Goal: Task Accomplishment & Management: Complete application form

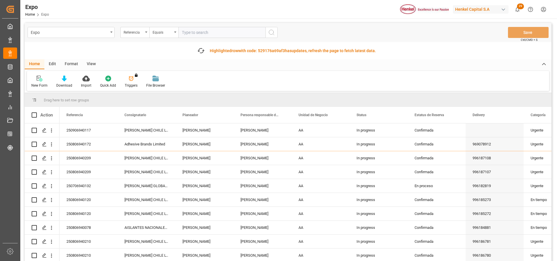
click at [193, 35] on input "text" at bounding box center [221, 32] width 87 height 11
type input "250906940046"
drag, startPoint x: 270, startPoint y: 31, endPoint x: 272, endPoint y: 34, distance: 3.7
click at [270, 30] on icon "search button" at bounding box center [271, 32] width 7 height 7
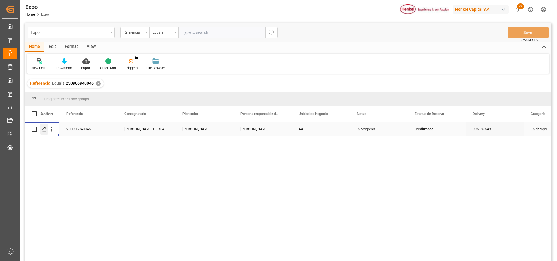
click at [42, 129] on div "Press SPACE to select this row." at bounding box center [44, 129] width 9 height 11
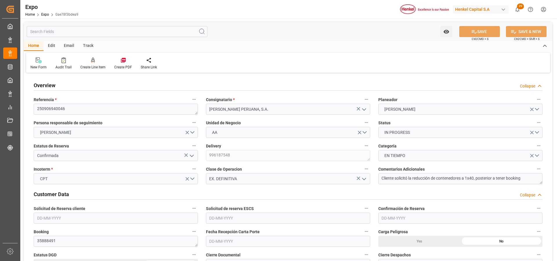
type input "20520"
type input "21530.88"
type input "36"
type input "9938420"
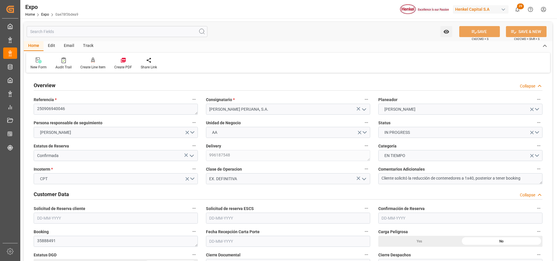
type input "MXZLO"
type input "PECLL"
type input "9938420"
type input "08-08-2025"
type input "[DATE]"
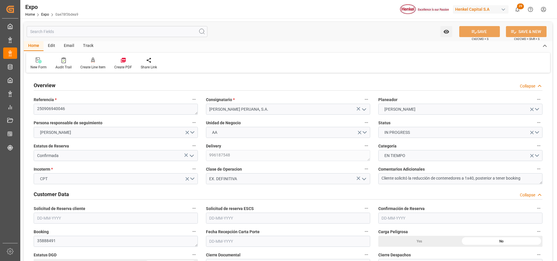
type input "[DATE]"
type input "26-08-2025"
type input "[DATE]"
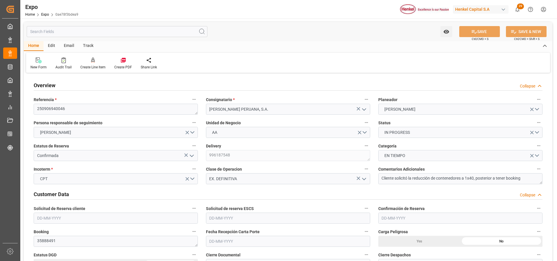
type input "20-08-2025 00:00"
type input "[DATE]"
type input "22-08-2025 22:41"
type input "04-09-2025 11:00"
type input "30-08-2025 00:00"
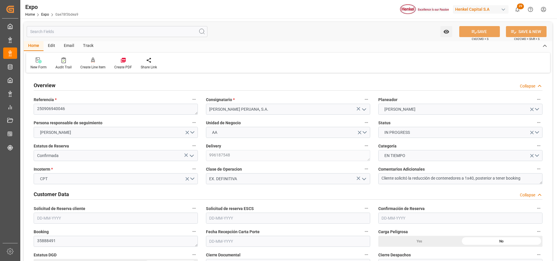
type input "09-09-2025 20:00"
type input "07-09-2025 00:00"
type input "25-08-2025 07:18"
type input "19-08-2025 11:40"
type input "04-09-2025 11:00"
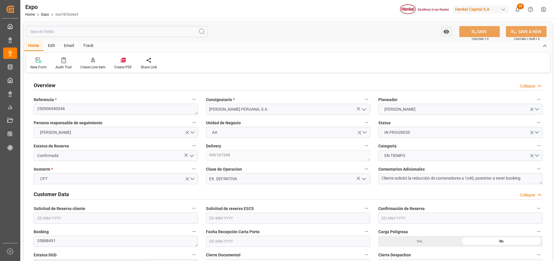
type input "09-09-2025 20:00"
type input "10-09-2025 07:42"
type input "14-09-2025 07:42"
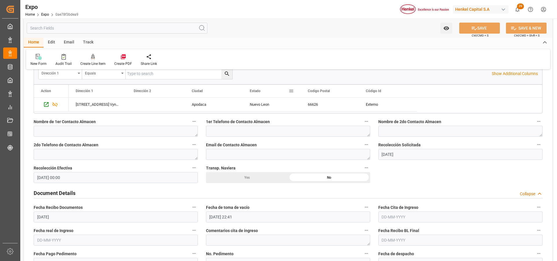
scroll to position [522, 0]
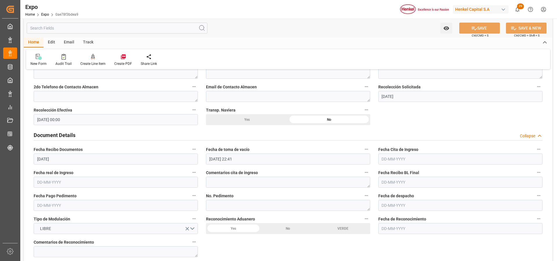
click at [384, 160] on input "text" at bounding box center [460, 159] width 164 height 11
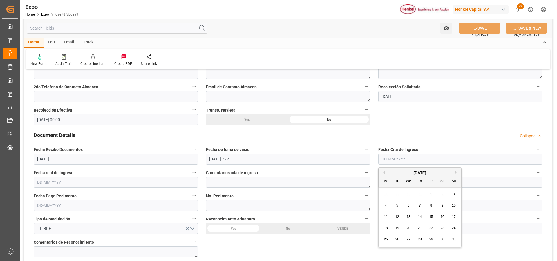
click at [418, 228] on span "21" at bounding box center [420, 228] width 4 height 4
type input "[DATE]"
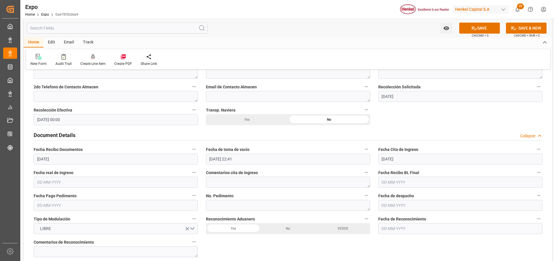
click at [220, 159] on input "22-08-2025 22:41" at bounding box center [288, 159] width 164 height 11
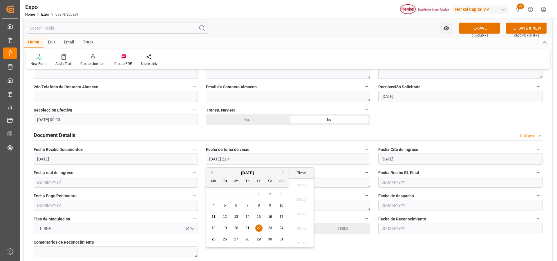
scroll to position [1278, 0]
click at [225, 227] on span "19" at bounding box center [225, 228] width 4 height 4
type input "19-08-2025 22:41"
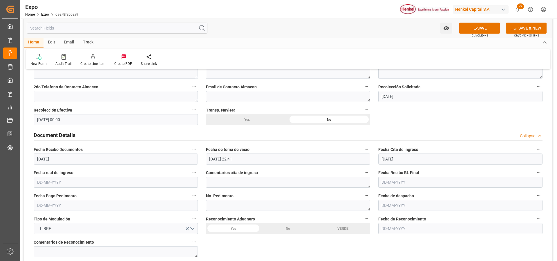
click at [58, 177] on input "text" at bounding box center [116, 182] width 164 height 11
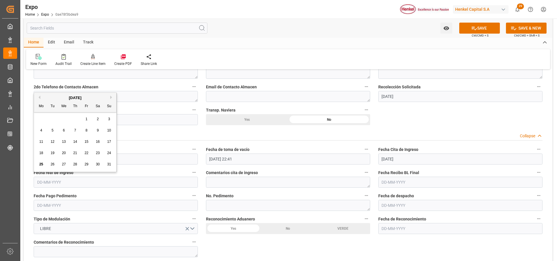
click at [84, 151] on div "22" at bounding box center [86, 153] width 7 height 7
type input "[DATE]"
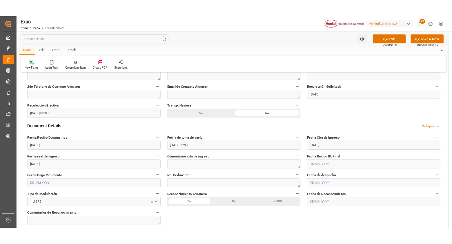
scroll to position [551, 0]
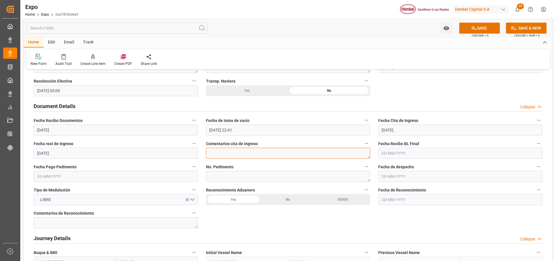
click at [256, 155] on textarea at bounding box center [288, 153] width 164 height 11
type textarea "Transporte perdío la 1a cita por saturación en puerto"
click at [57, 176] on input "text" at bounding box center [116, 176] width 164 height 11
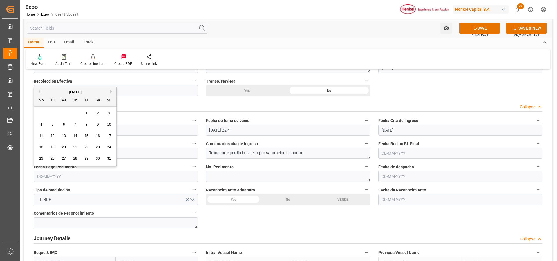
click at [42, 156] on div "25" at bounding box center [41, 158] width 7 height 7
type input "[DATE]"
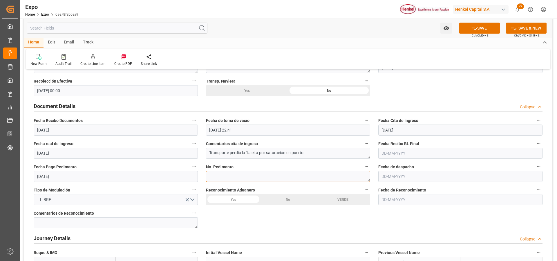
click at [245, 179] on textarea at bounding box center [288, 176] width 164 height 11
paste textarea ""
type textarea ""
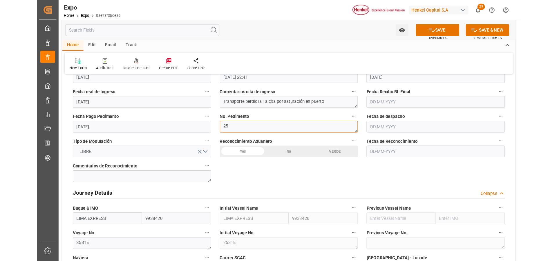
scroll to position [638, 0]
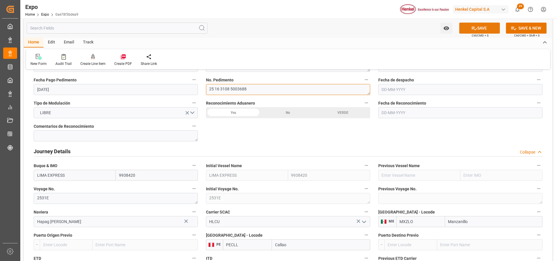
type textarea "25 16 3108 5003688"
click at [476, 31] on button "SAVE" at bounding box center [479, 28] width 41 height 11
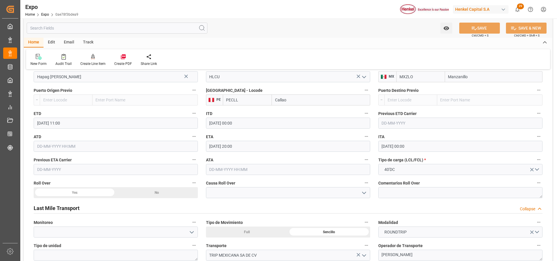
scroll to position [812, 0]
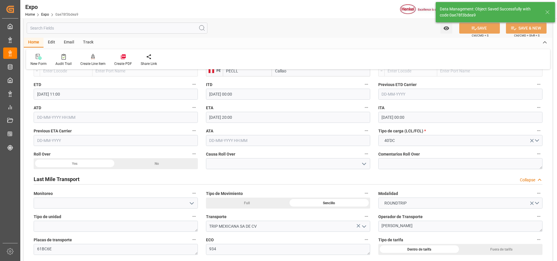
type textarea "[PERSON_NAME]"
type input "25-08-2025 17:18"
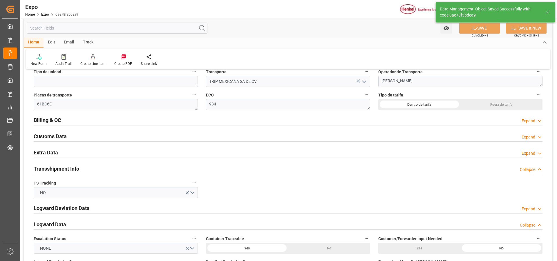
click at [531, 155] on div "Expand" at bounding box center [528, 153] width 14 height 6
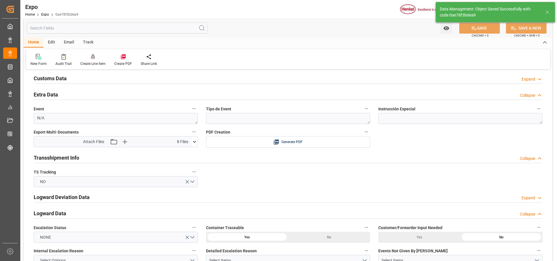
scroll to position [1044, 0]
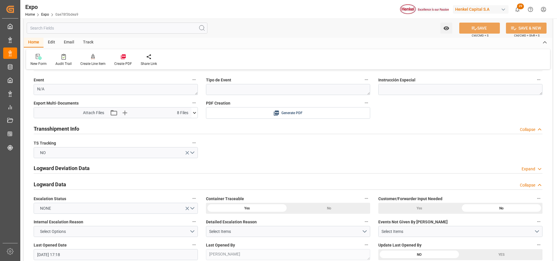
click at [195, 112] on icon at bounding box center [194, 113] width 6 height 6
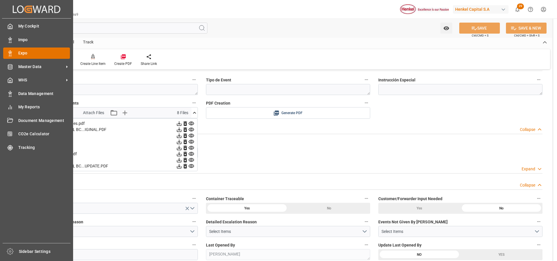
click at [19, 52] on span "Expo" at bounding box center [44, 53] width 52 height 6
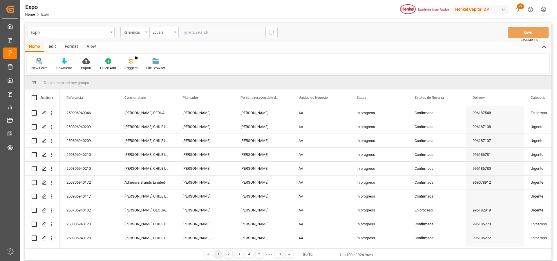
click at [213, 33] on input "text" at bounding box center [221, 32] width 87 height 11
paste input "250906940048"
type input "250906940048"
click at [269, 30] on circle "search button" at bounding box center [271, 32] width 5 height 5
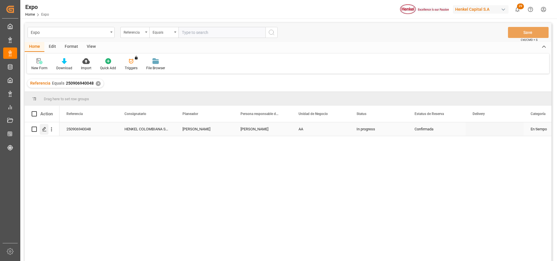
click at [46, 130] on icon "Press SPACE to select this row." at bounding box center [44, 129] width 5 height 5
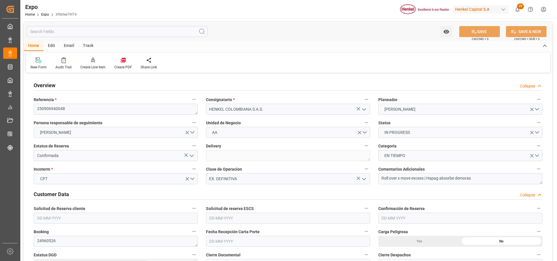
type input "9937311"
type input "9946855"
type input "MXZLO"
type input "COBUN"
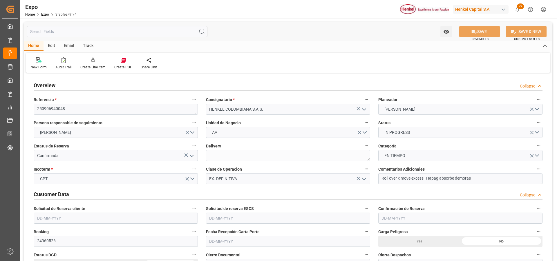
type input "9937311"
type input "[DATE]"
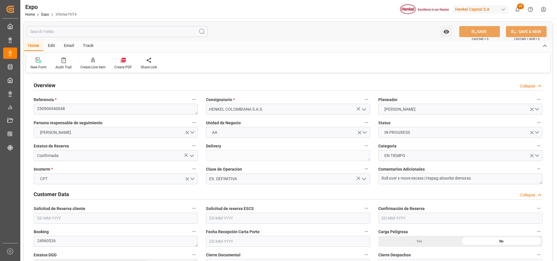
type input "[DATE]"
type input "[DATE] 00:00"
type input "22-08-2025 22:18"
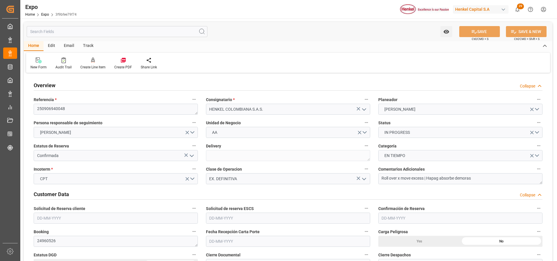
type input "[DATE] 04:00"
type input "[DATE] 00:00"
type input "[DATE] 15:00"
type input "[DATE] 00:00"
type input "25-08-2025 07:18"
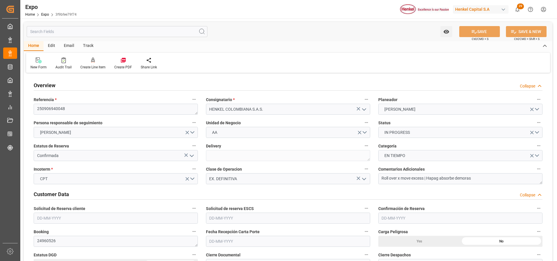
type input "[DATE] 11:44"
type input "[DATE] 04:00"
type input "[DATE] 15:00"
type input "[DATE] 01:10"
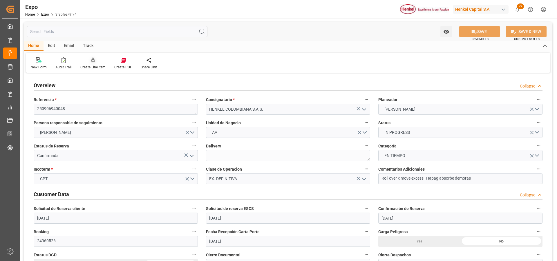
click at [88, 61] on div at bounding box center [92, 60] width 25 height 6
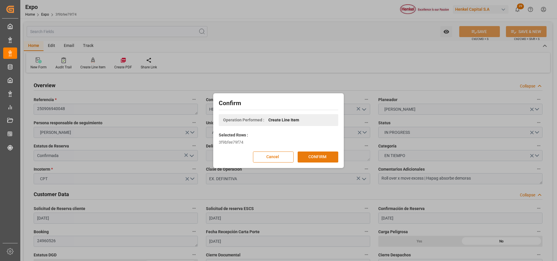
click at [308, 159] on button "CONFIRM" at bounding box center [317, 157] width 41 height 11
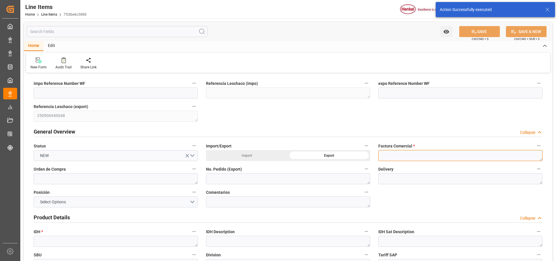
click at [417, 156] on textarea at bounding box center [460, 155] width 164 height 11
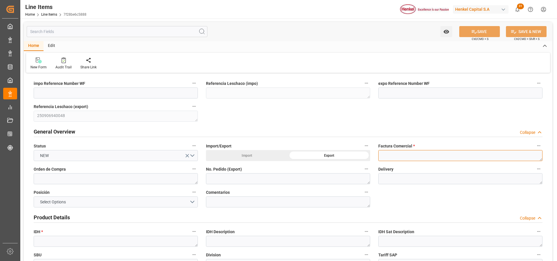
paste textarea "9912120987"
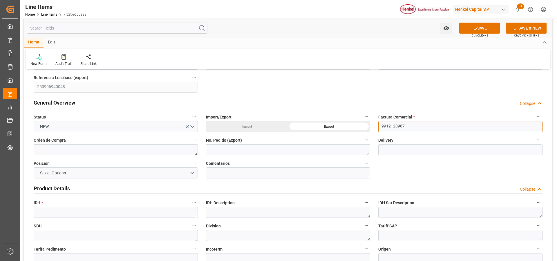
type textarea "9912120987"
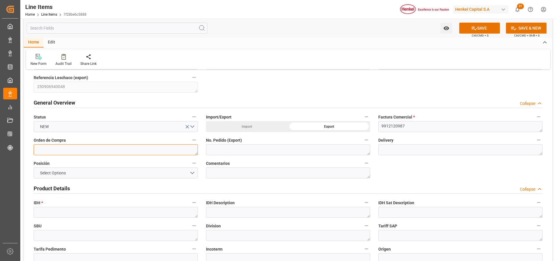
click at [122, 150] on textarea at bounding box center [116, 149] width 164 height 11
paste textarea "4578339738"
type textarea "4578339738"
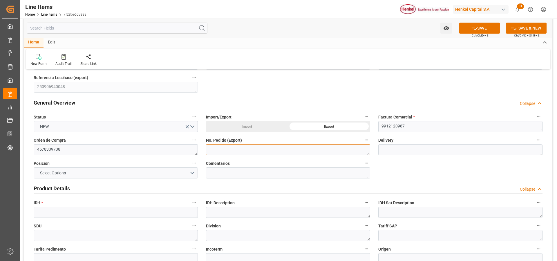
click at [236, 153] on textarea at bounding box center [288, 149] width 164 height 11
paste textarea "4578339738"
type textarea "4578339738"
click at [182, 173] on button "Select Options" at bounding box center [116, 173] width 164 height 11
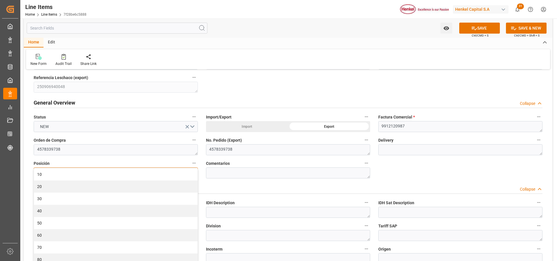
click at [182, 173] on div "10" at bounding box center [116, 174] width 164 height 12
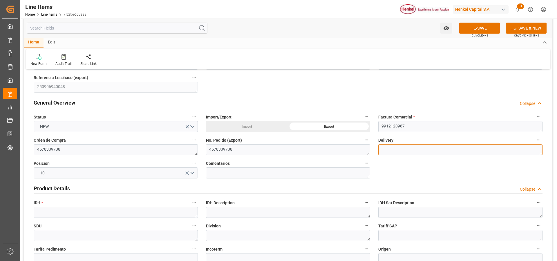
click at [417, 150] on textarea at bounding box center [460, 149] width 164 height 11
paste textarea "996187894"
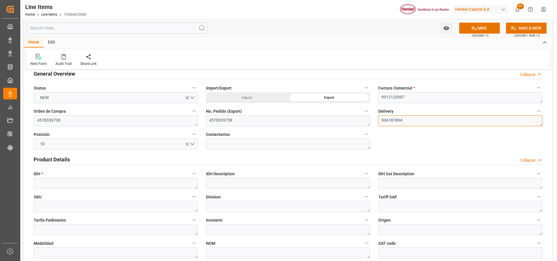
scroll to position [87, 0]
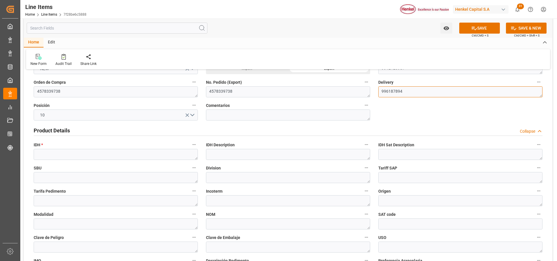
type textarea "996187894"
click at [65, 155] on textarea at bounding box center [116, 154] width 164 height 11
paste textarea "2075763"
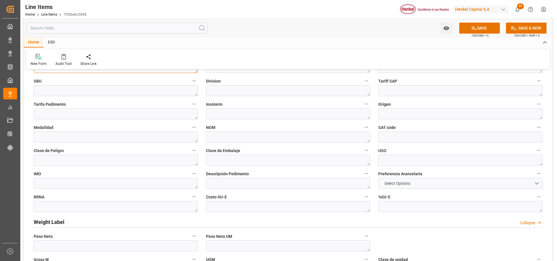
scroll to position [232, 0]
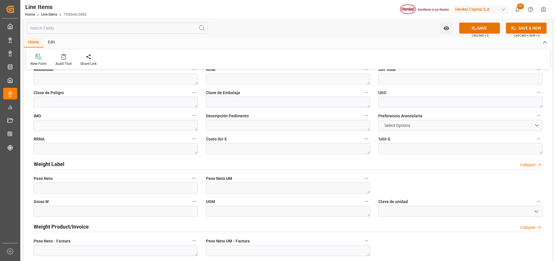
type textarea "2075763"
click at [396, 127] on span "Select Options" at bounding box center [397, 126] width 32 height 6
click at [536, 126] on button "Select Options" at bounding box center [460, 125] width 164 height 11
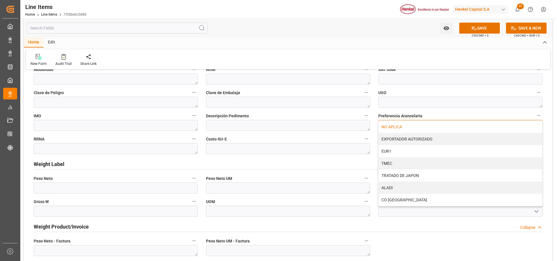
click at [395, 127] on div "NO APLICA" at bounding box center [460, 127] width 164 height 12
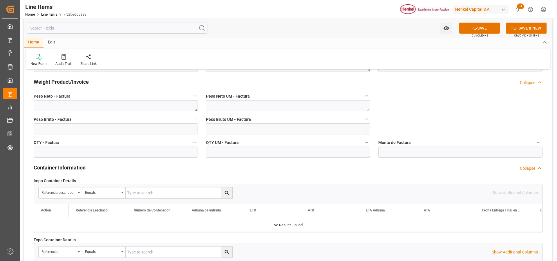
scroll to position [348, 0]
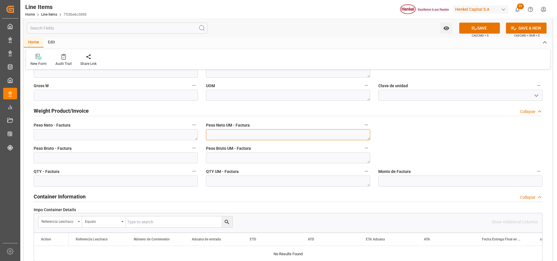
click at [277, 138] on textarea at bounding box center [288, 134] width 164 height 11
type textarea "KG"
click at [273, 158] on textarea at bounding box center [288, 158] width 164 height 11
type textarea "KG"
click at [271, 179] on textarea at bounding box center [288, 181] width 164 height 11
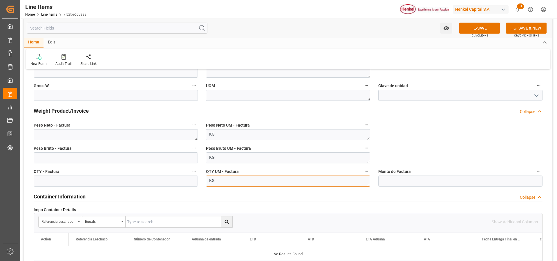
type textarea "KG"
click at [114, 133] on textarea at bounding box center [116, 134] width 164 height 11
paste textarea "1.121,000"
type textarea "1.121,000"
click at [113, 160] on input "text" at bounding box center [116, 158] width 164 height 11
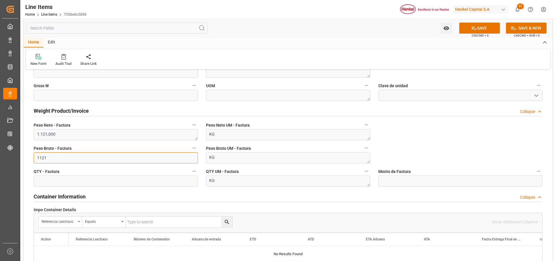
type input "1121"
click at [117, 184] on input "text" at bounding box center [116, 181] width 164 height 11
type input "1121"
click at [463, 32] on button "SAVE" at bounding box center [479, 28] width 41 height 11
type input "31201600"
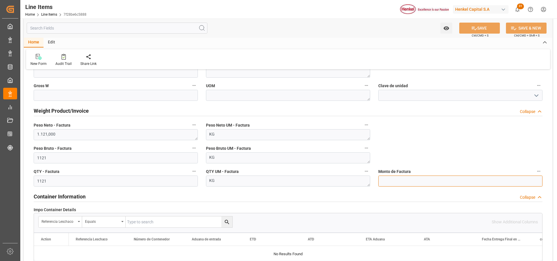
click at [386, 182] on input "text" at bounding box center [460, 181] width 164 height 11
type input "3701.09"
click at [481, 28] on button "SAVE" at bounding box center [479, 28] width 41 height 11
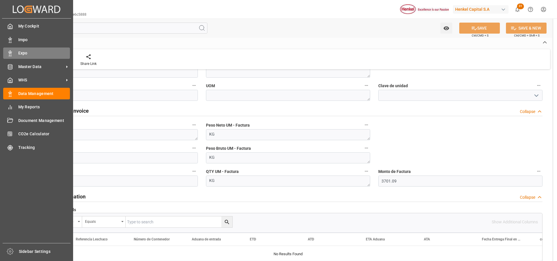
click at [16, 52] on div "Expo Expo" at bounding box center [36, 53] width 67 height 11
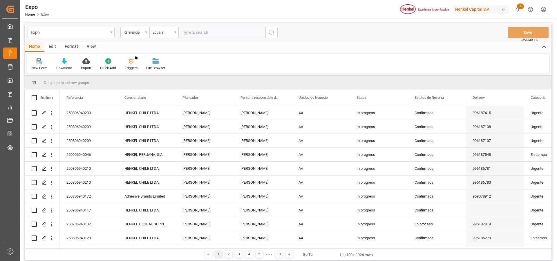
click at [191, 34] on input "text" at bounding box center [221, 32] width 87 height 11
paste input "250906940048"
type input "250906940048"
click at [269, 34] on icon "search button" at bounding box center [271, 32] width 7 height 7
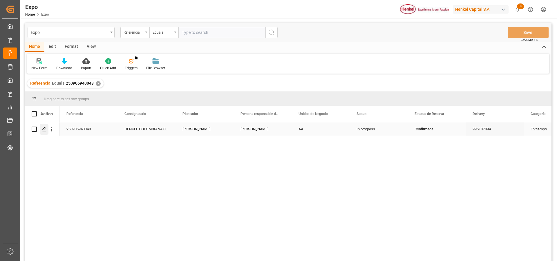
click at [42, 129] on icon "Press SPACE to select this row." at bounding box center [44, 129] width 5 height 5
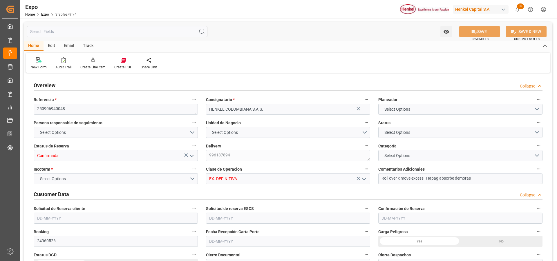
type input "9937311"
type input "9946855"
type input "MXZLO"
type input "COBUN"
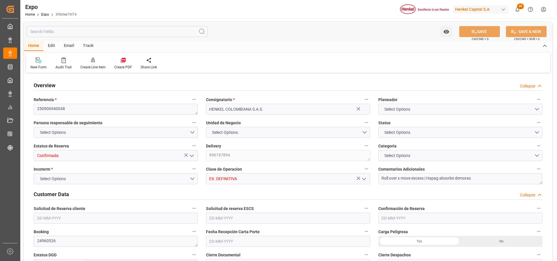
type input "9937311"
type input "[DATE]"
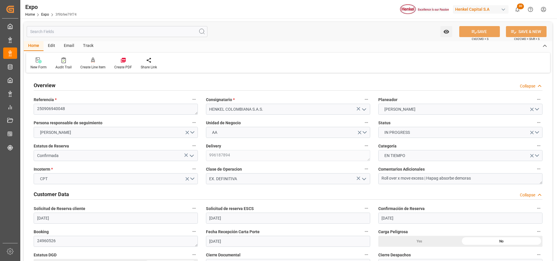
type input "[DATE]"
type input "[DATE] 00:00"
type input "22-08-2025 22:18"
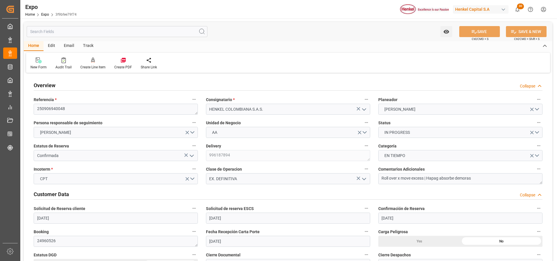
type input "[DATE] 04:00"
type input "[DATE] 00:00"
type input "[DATE] 15:00"
type input "[DATE] 00:00"
type input "25-08-2025 07:18"
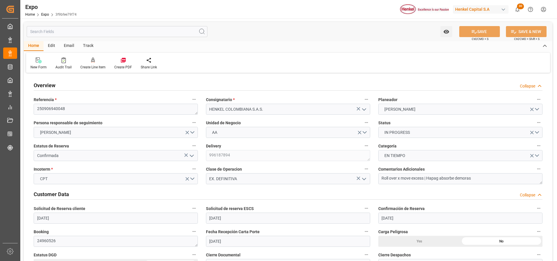
type input "[DATE] 11:44"
type input "[DATE] 04:00"
type input "[DATE] 15:00"
type input "[DATE] 01:10"
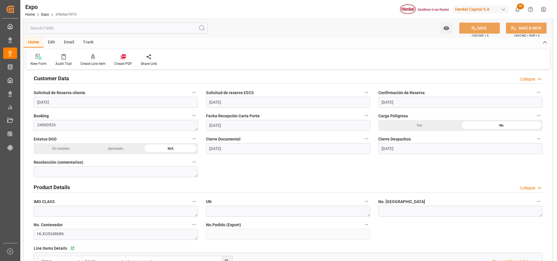
scroll to position [145, 0]
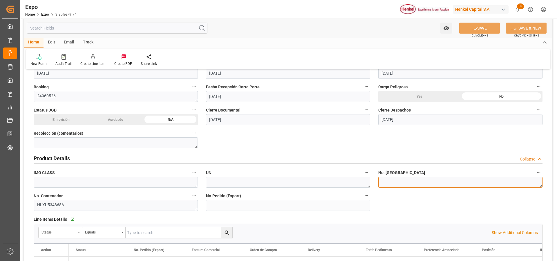
click at [382, 184] on textarea at bounding box center [460, 182] width 164 height 11
paste textarea "INT- 3721561"
click at [393, 181] on textarea "INT- 3721561" at bounding box center [460, 182] width 164 height 11
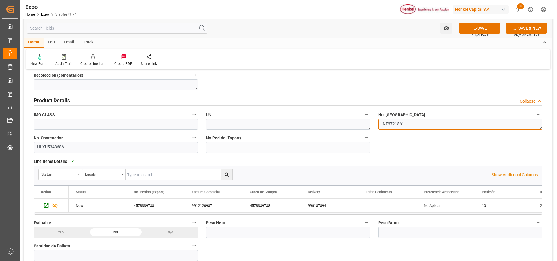
scroll to position [261, 0]
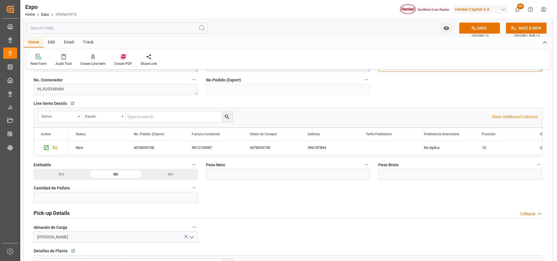
type textarea "INT3721561"
click at [417, 172] on input "text" at bounding box center [460, 174] width 164 height 11
type input "16770.227"
click at [475, 30] on icon at bounding box center [474, 28] width 6 height 6
click at [390, 175] on input "16770.227" at bounding box center [460, 174] width 164 height 11
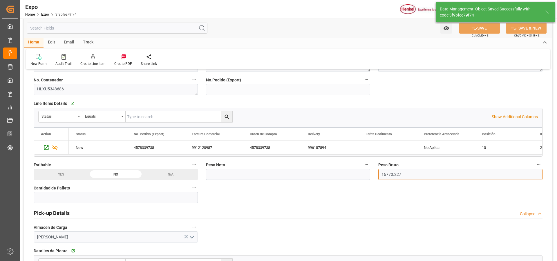
type textarea "[PERSON_NAME]"
type input "25-08-2025 17:42"
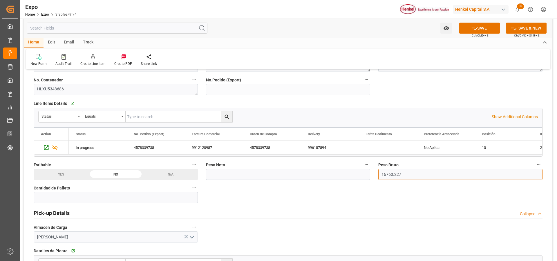
type input "16760.227"
click at [479, 27] on button "SAVE" at bounding box center [479, 28] width 41 height 11
click at [301, 176] on input "text" at bounding box center [288, 174] width 164 height 11
type input "15922"
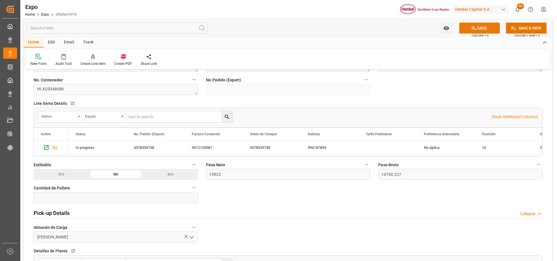
click at [479, 26] on button "SAVE" at bounding box center [479, 28] width 41 height 11
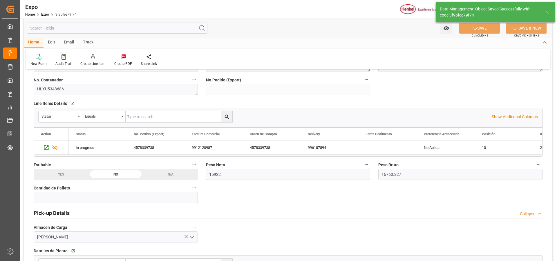
type input "25-08-2025 17:43"
click at [90, 199] on input "text" at bounding box center [116, 197] width 164 height 11
type input "28"
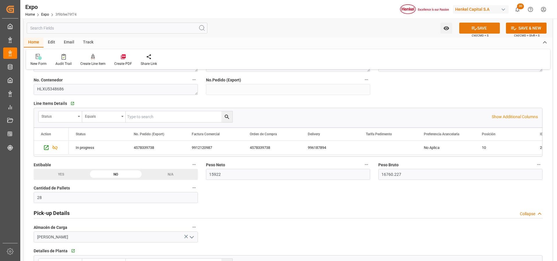
click at [473, 29] on icon at bounding box center [473, 28] width 5 height 3
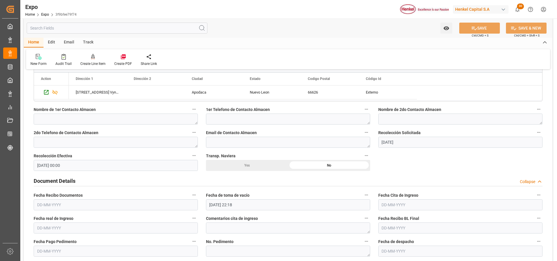
scroll to position [522, 0]
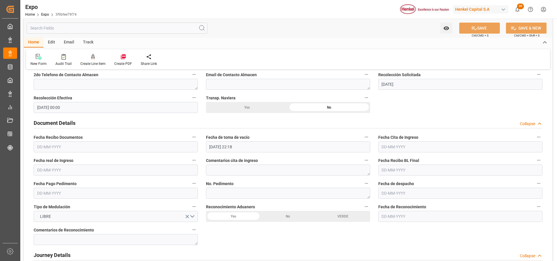
click at [384, 148] on input "text" at bounding box center [460, 147] width 164 height 11
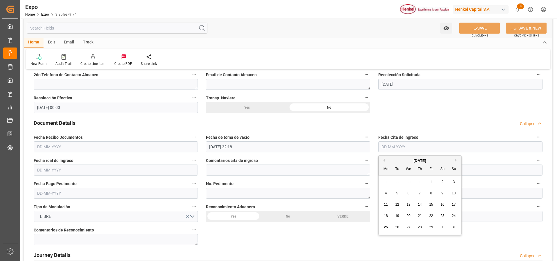
click at [421, 217] on span "21" at bounding box center [420, 216] width 4 height 4
type input "[DATE]"
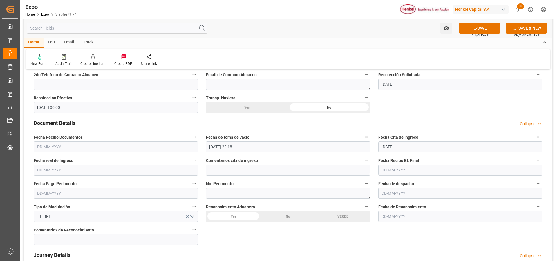
click at [58, 168] on input "text" at bounding box center [116, 170] width 164 height 11
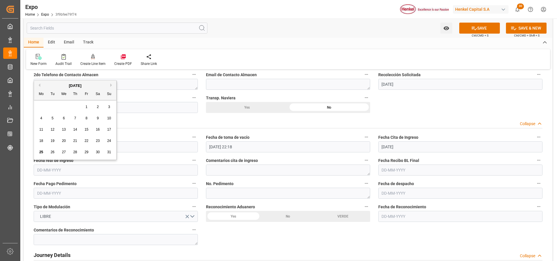
click at [86, 141] on span "22" at bounding box center [86, 141] width 4 height 4
type input "[DATE]"
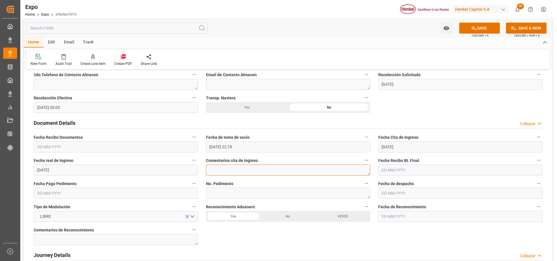
drag, startPoint x: 238, startPoint y: 171, endPoint x: 246, endPoint y: 171, distance: 7.8
click at [238, 171] on textarea at bounding box center [288, 170] width 164 height 11
type textarea "S"
click at [224, 170] on textarea "LT perdío su primera cita por saturación y mal clima en terminal" at bounding box center [288, 170] width 164 height 11
type textarea "LT perdió su primera cita por saturación y mal clima en terminal"
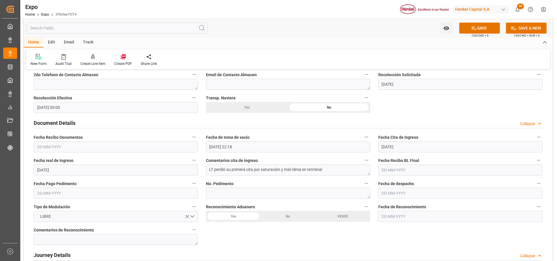
click at [226, 147] on input "22-08-2025 22:18" at bounding box center [288, 147] width 164 height 11
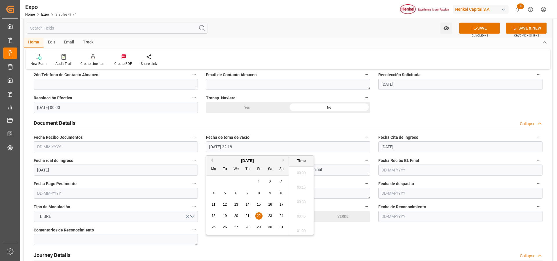
scroll to position [1263, 0]
click at [216, 215] on div "18" at bounding box center [213, 216] width 7 height 7
type input "[DATE] 22:18"
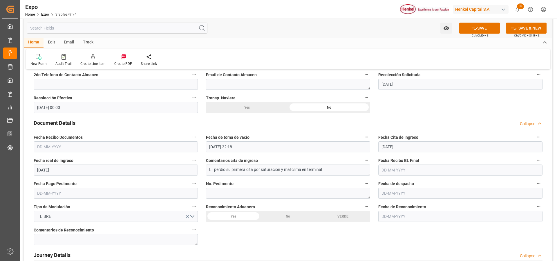
scroll to position [580, 0]
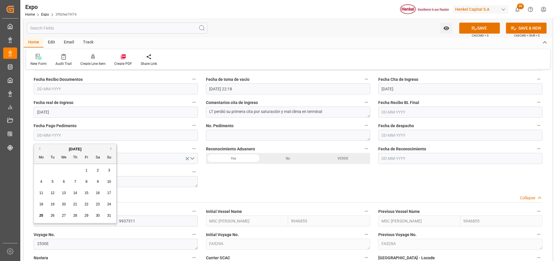
click at [57, 135] on input "text" at bounding box center [116, 135] width 164 height 11
click at [40, 216] on span "25" at bounding box center [41, 216] width 4 height 4
type input "[DATE]"
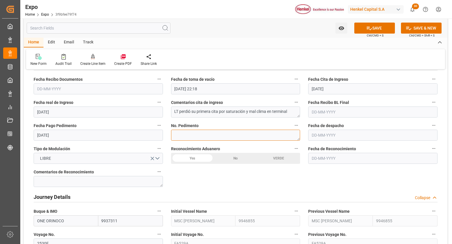
click at [206, 137] on textarea at bounding box center [235, 135] width 129 height 11
type textarea "25 16 3108 5003679"
click at [384, 31] on button "SAVE" at bounding box center [374, 28] width 41 height 11
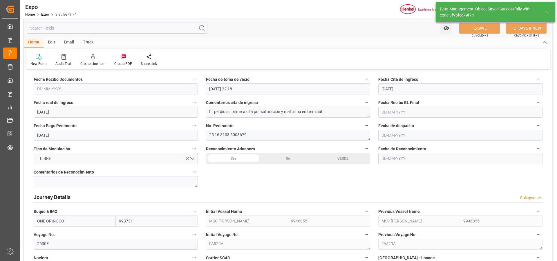
type input "25-08-2025 17:45"
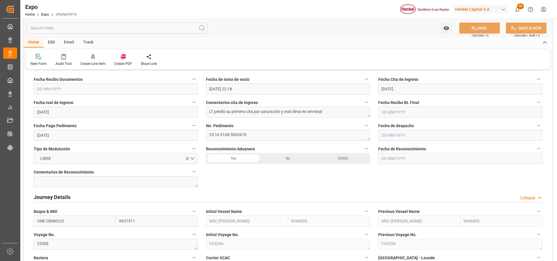
click at [47, 90] on input "text" at bounding box center [116, 89] width 164 height 11
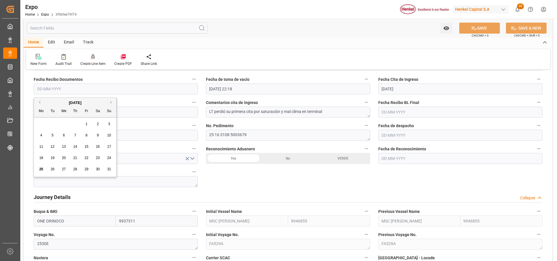
click at [75, 159] on span "21" at bounding box center [75, 158] width 4 height 4
click at [75, 157] on button "LIBRE" at bounding box center [116, 158] width 164 height 11
type input "[DATE]"
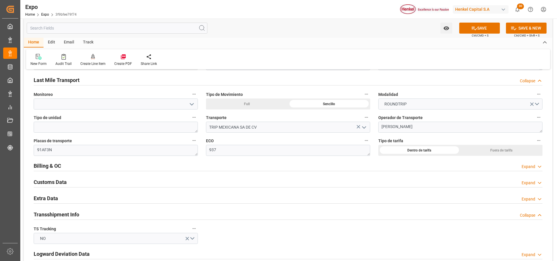
scroll to position [928, 0]
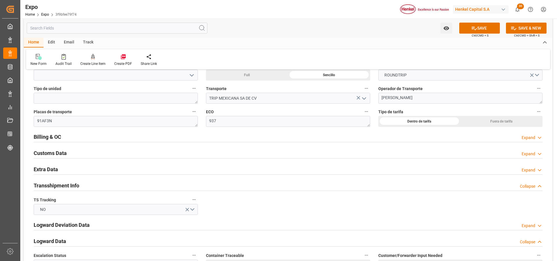
click at [533, 170] on div "Expand" at bounding box center [528, 170] width 14 height 6
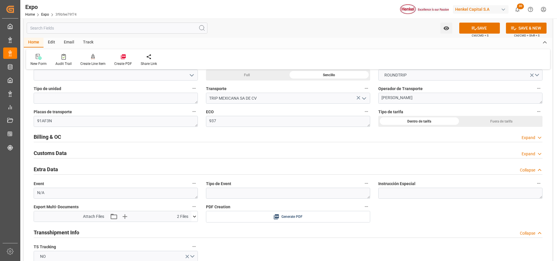
scroll to position [986, 0]
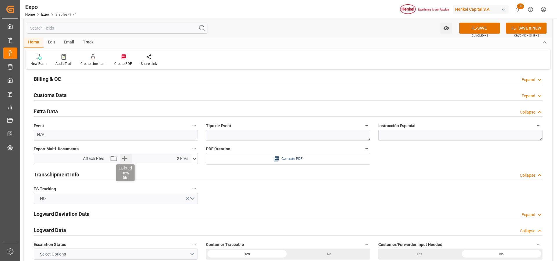
click at [125, 159] on icon "button" at bounding box center [125, 159] width 6 height 6
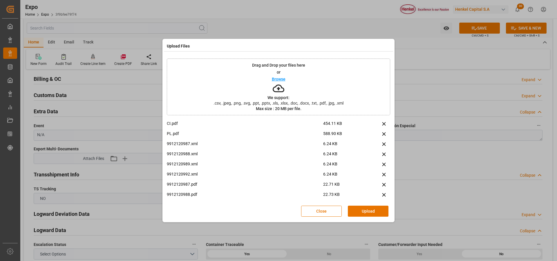
click at [361, 208] on button "Upload" at bounding box center [368, 211] width 41 height 11
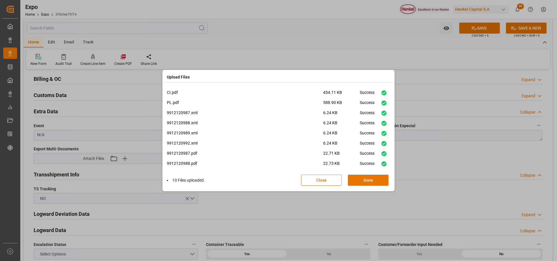
scroll to position [24, 0]
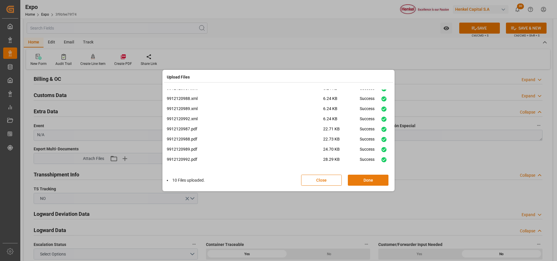
click at [371, 179] on button "Done" at bounding box center [368, 180] width 41 height 11
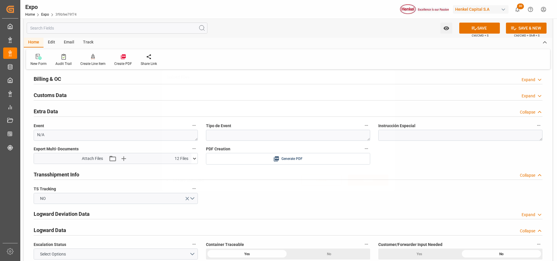
scroll to position [0, 0]
click at [479, 31] on button "SAVE" at bounding box center [479, 28] width 41 height 11
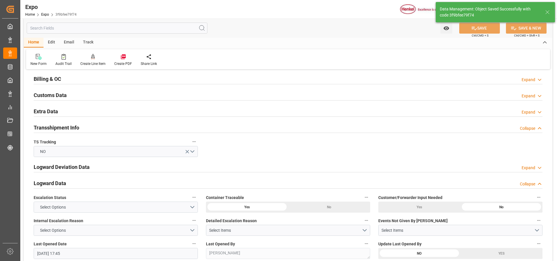
type input "[DATE] 17:48"
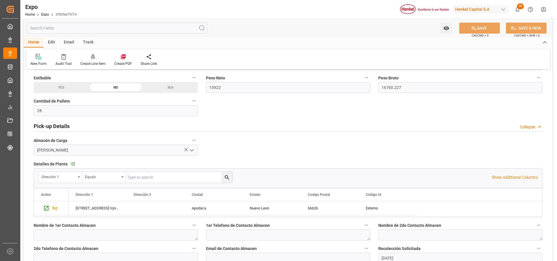
scroll to position [261, 0]
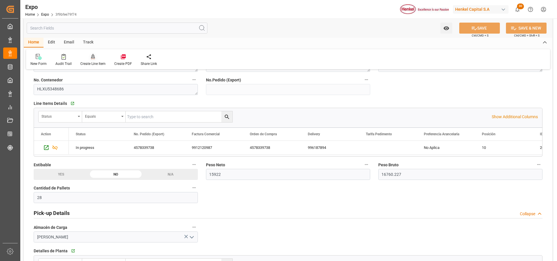
click at [92, 58] on icon at bounding box center [93, 56] width 4 height 5
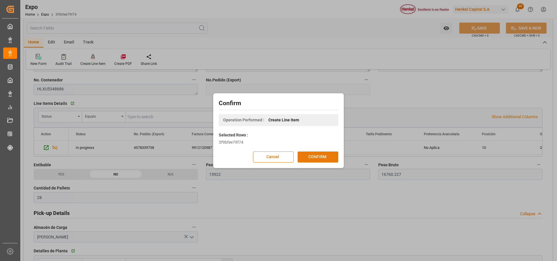
click at [300, 156] on button "CONFIRM" at bounding box center [317, 157] width 41 height 11
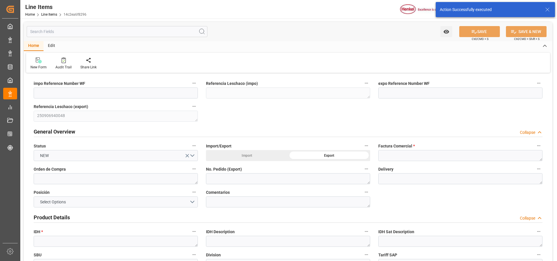
type input "[DATE] 17:48"
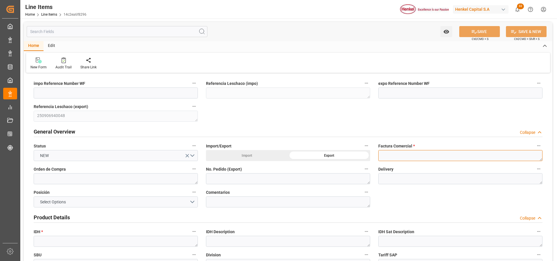
click at [433, 156] on textarea at bounding box center [460, 155] width 164 height 11
paste textarea "9912120988"
type textarea "9912120988"
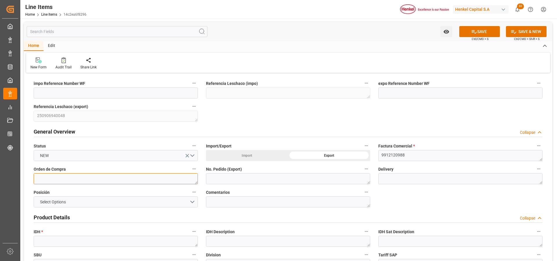
click at [130, 178] on textarea at bounding box center [116, 178] width 164 height 11
paste textarea "4578390183"
type textarea "4578390183"
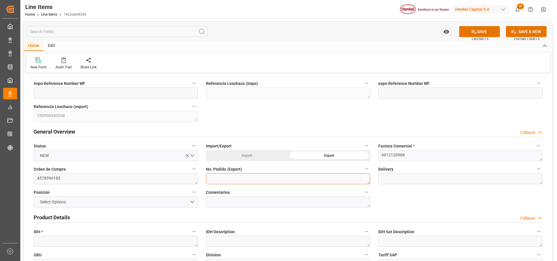
click at [311, 177] on textarea at bounding box center [288, 178] width 164 height 11
paste textarea "4578390183"
type textarea "4578390183"
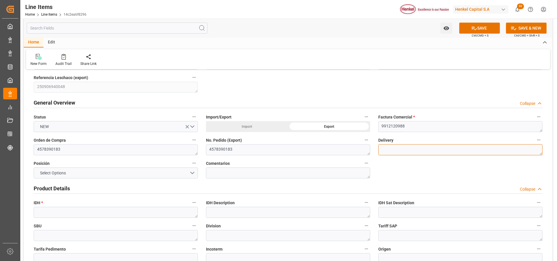
click at [395, 152] on textarea at bounding box center [460, 149] width 164 height 11
paste textarea "996187895"
type textarea "996187895"
click at [190, 172] on button "Select Options" at bounding box center [116, 173] width 164 height 11
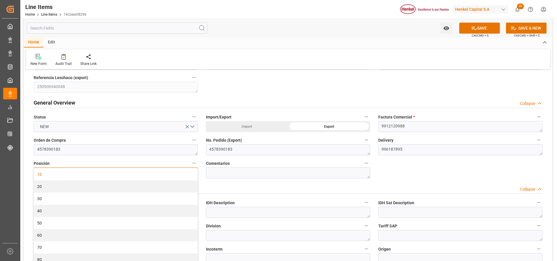
click at [184, 176] on div "10" at bounding box center [116, 174] width 164 height 12
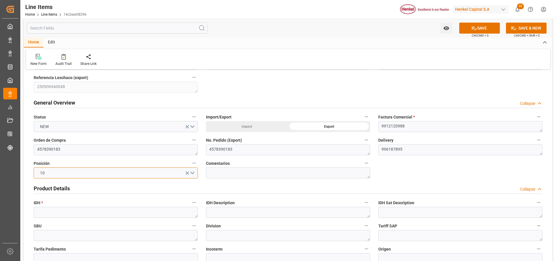
scroll to position [87, 0]
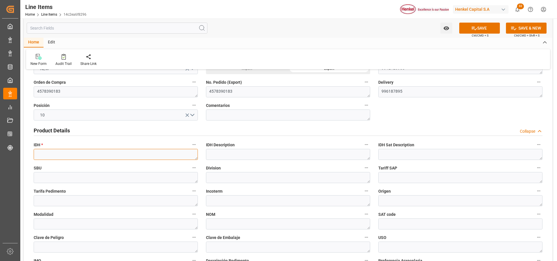
click at [92, 155] on textarea at bounding box center [116, 154] width 164 height 11
paste textarea "2075763"
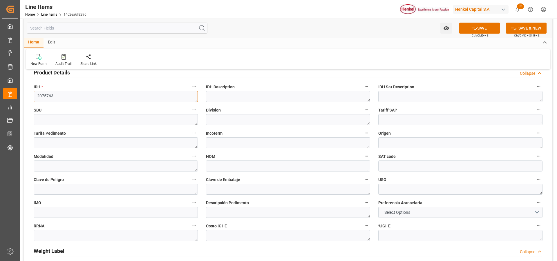
scroll to position [203, 0]
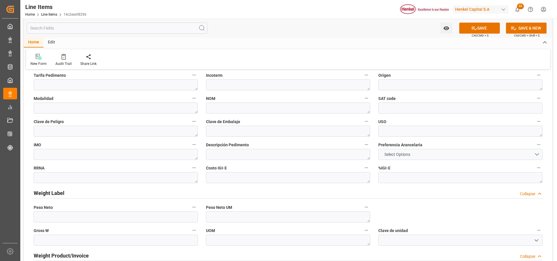
type textarea "2075763"
click at [400, 154] on span "Select Options" at bounding box center [397, 155] width 32 height 6
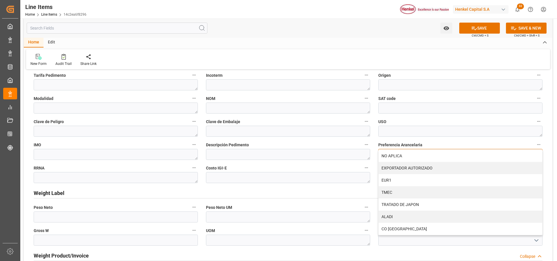
click at [400, 154] on div "NO APLICA" at bounding box center [460, 156] width 164 height 12
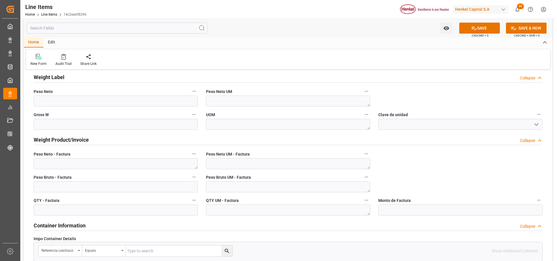
scroll to position [348, 0]
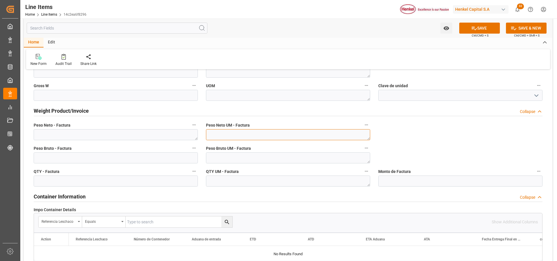
click at [302, 137] on textarea at bounding box center [288, 134] width 164 height 11
type textarea "KG"
click at [292, 156] on textarea at bounding box center [288, 158] width 164 height 11
type textarea "KGK"
click at [292, 181] on textarea at bounding box center [288, 181] width 164 height 11
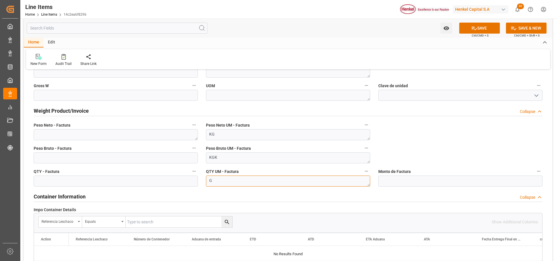
type textarea "G"
click at [251, 157] on textarea "KGK" at bounding box center [288, 158] width 164 height 11
type textarea "KG"
click at [251, 183] on textarea "G" at bounding box center [288, 181] width 164 height 11
type textarea "KG"
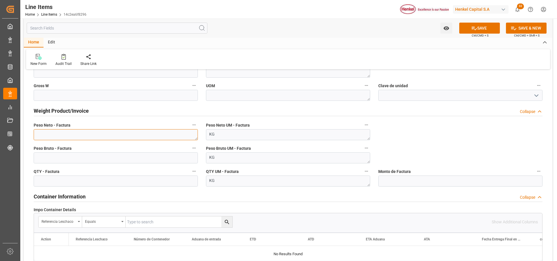
click at [77, 130] on textarea at bounding box center [116, 134] width 164 height 11
click at [77, 136] on textarea at bounding box center [116, 134] width 164 height 11
click at [87, 134] on textarea at bounding box center [116, 134] width 164 height 11
paste textarea "551,000"
type textarea "551,000"
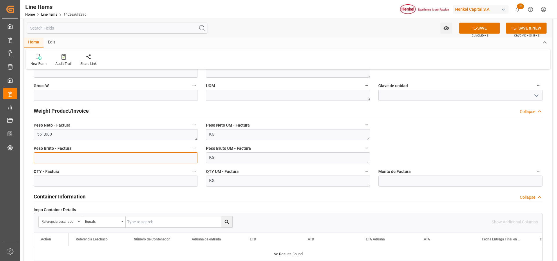
click at [83, 158] on input "text" at bounding box center [116, 158] width 164 height 11
paste input "text"
type input "551"
click at [119, 180] on input "text" at bounding box center [116, 181] width 164 height 11
type input "551"
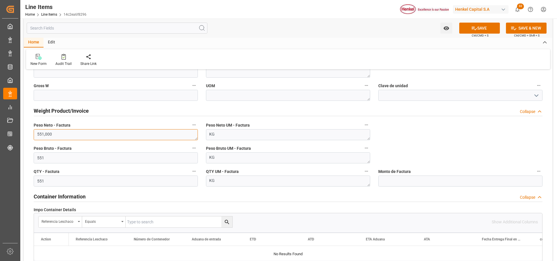
click at [114, 134] on textarea "551,000" at bounding box center [116, 134] width 164 height 11
type textarea "551"
click at [478, 30] on button "SAVE" at bounding box center [479, 28] width 41 height 11
type textarea "TECHNOMELT SUPRA 106M"
type input "31201600"
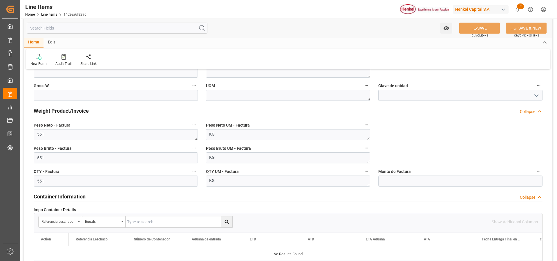
type textarea "4G"
click at [389, 182] on input "text" at bounding box center [460, 181] width 164 height 11
type input "1819.18"
click at [476, 30] on button "SAVE" at bounding box center [479, 28] width 41 height 11
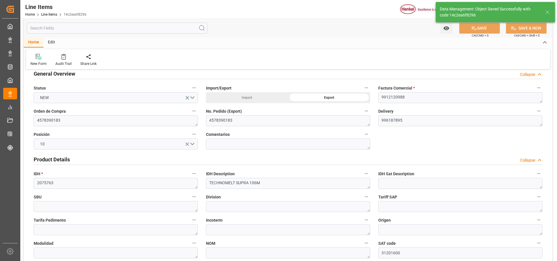
scroll to position [0, 0]
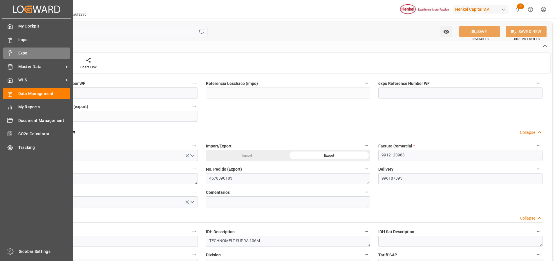
click at [18, 53] on span "Expo" at bounding box center [44, 53] width 52 height 6
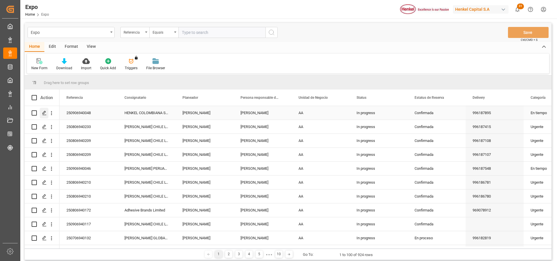
click at [44, 112] on icon "Press SPACE to select this row." at bounding box center [44, 113] width 5 height 5
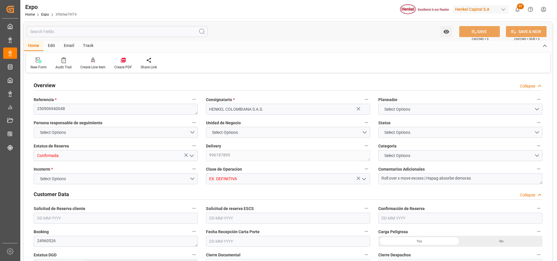
type input "15922"
type input "16760.227"
type input "28"
type input "9937311"
type input "9946855"
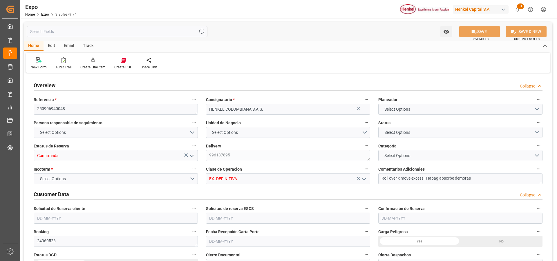
type input "9946855"
type input "MXZLO"
type input "COBUN"
type input "9937311"
type input "[DATE]"
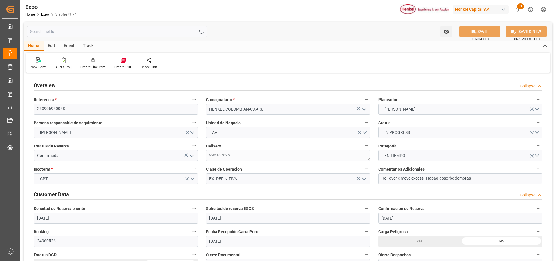
type input "[DATE]"
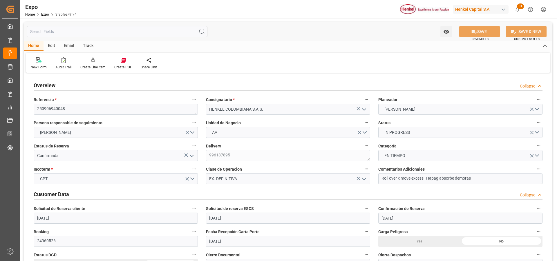
type input "[DATE]"
type input "[DATE] 00:00"
type input "[DATE]"
type input "[DATE] 22:18"
type input "[DATE]"
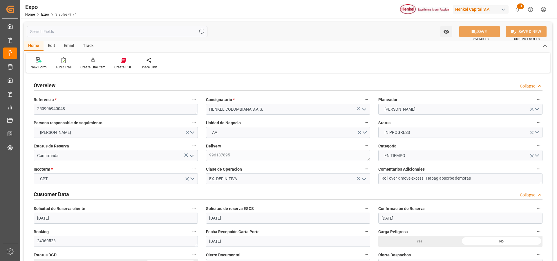
type input "[DATE]"
type input "[DATE] 04:00"
type input "[DATE] 00:00"
type input "[DATE] 15:00"
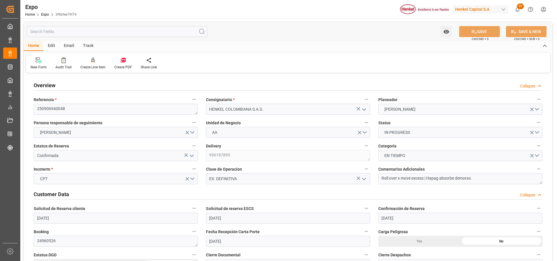
type input "[DATE] 00:00"
type input "[DATE] 17:48"
type input "[DATE] 11:44"
type input "[DATE] 04:00"
type input "[DATE] 15:00"
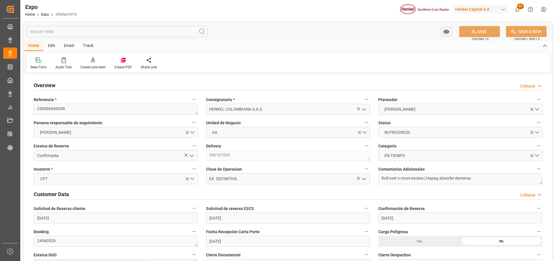
type input "[DATE] 01:10"
click at [92, 59] on icon at bounding box center [93, 59] width 4 height 5
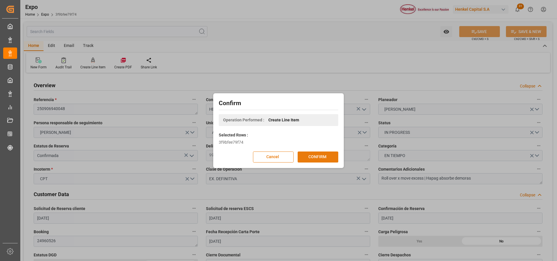
click at [314, 161] on button "CONFIRM" at bounding box center [317, 157] width 41 height 11
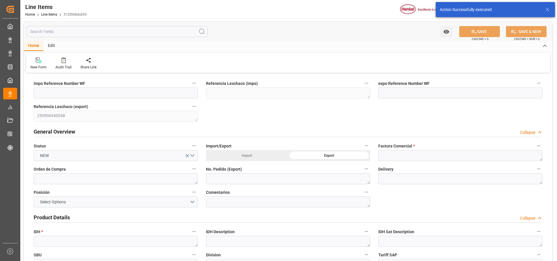
type input "[DATE] 17:51"
click at [398, 158] on textarea at bounding box center [460, 155] width 164 height 11
paste textarea "9912120989"
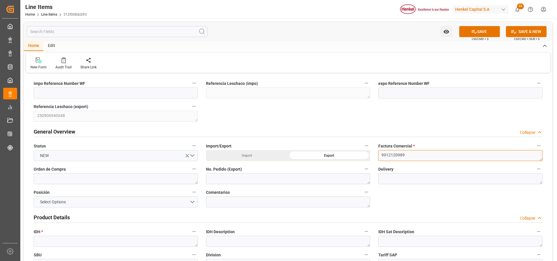
type textarea "9912120989"
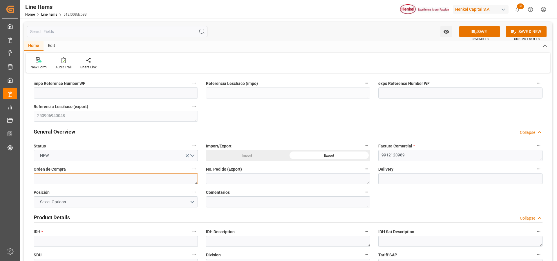
click at [90, 176] on textarea at bounding box center [116, 178] width 164 height 11
paste textarea "4578203505"
type textarea "4578203505"
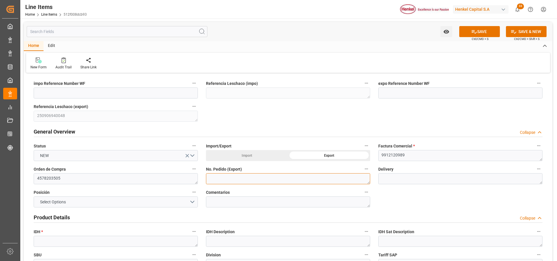
click at [222, 182] on textarea at bounding box center [288, 178] width 164 height 11
paste textarea "4578203505"
type textarea "4578203505"
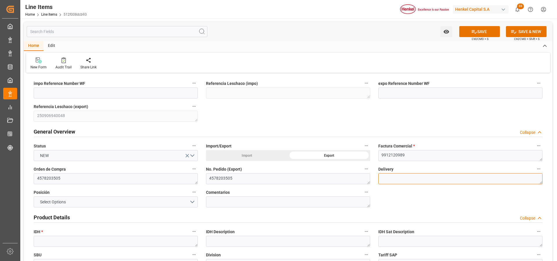
click at [404, 179] on textarea at bounding box center [460, 178] width 164 height 11
paste textarea "996187899"
type textarea "996187899"
click at [199, 200] on div "Select Options" at bounding box center [115, 202] width 173 height 11
click at [196, 200] on button "Select Options" at bounding box center [116, 202] width 164 height 11
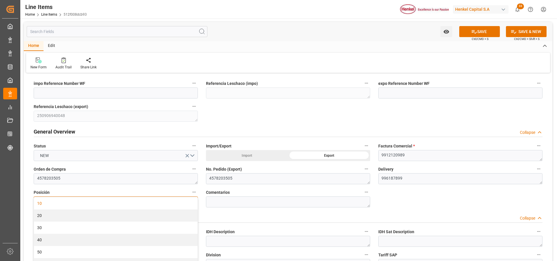
click at [195, 201] on div "10" at bounding box center [116, 203] width 164 height 12
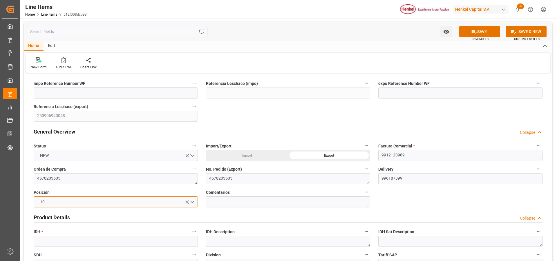
scroll to position [58, 0]
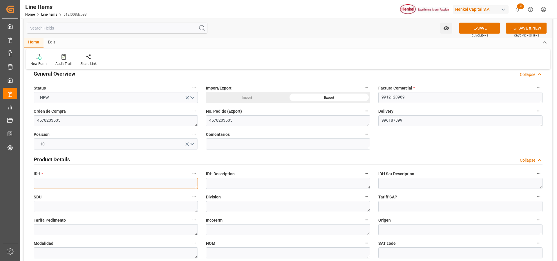
click at [85, 182] on textarea at bounding box center [116, 183] width 164 height 11
paste textarea "1323660"
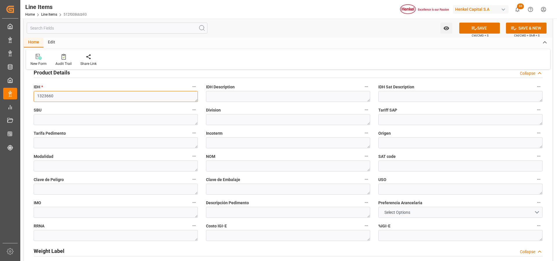
scroll to position [174, 0]
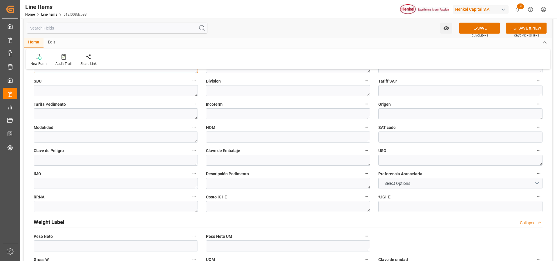
type textarea "1323660"
click at [390, 183] on span "Select Options" at bounding box center [397, 184] width 32 height 6
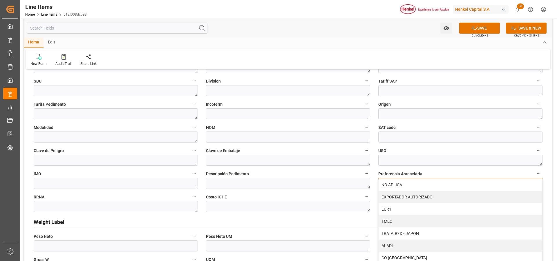
click at [390, 183] on div "NO APLICA" at bounding box center [460, 185] width 164 height 12
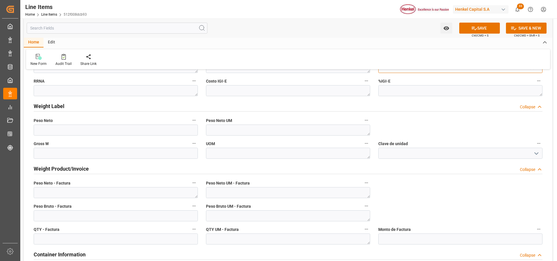
scroll to position [377, 0]
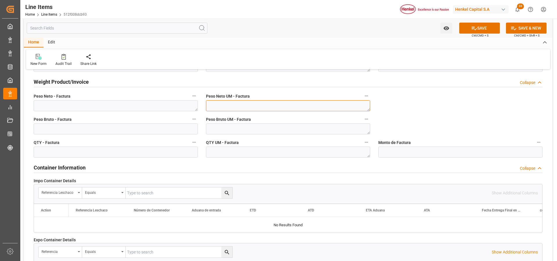
click at [267, 105] on textarea at bounding box center [288, 105] width 164 height 11
type textarea "KG"
click at [257, 126] on textarea at bounding box center [288, 129] width 164 height 11
type textarea "KG"
click at [255, 150] on textarea at bounding box center [288, 152] width 164 height 11
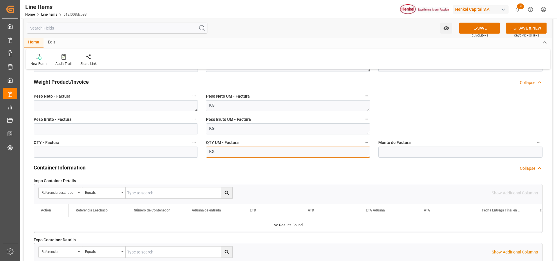
type textarea "KG"
click at [75, 106] on textarea at bounding box center [116, 105] width 164 height 11
paste textarea "3.990,000"
type textarea "3.990,000"
click at [72, 154] on input "text" at bounding box center [116, 152] width 164 height 11
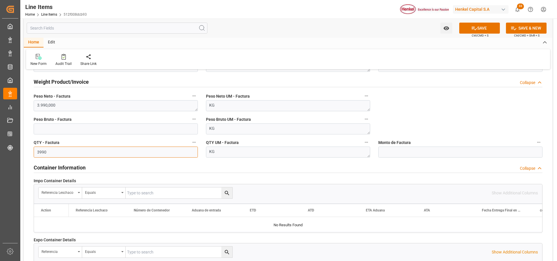
type input "3990"
click at [88, 128] on input "text" at bounding box center [116, 129] width 164 height 11
type input "4224.710"
click at [475, 29] on icon at bounding box center [473, 28] width 5 height 3
type textarea "TECHNOMELT 2628 BX17KG"
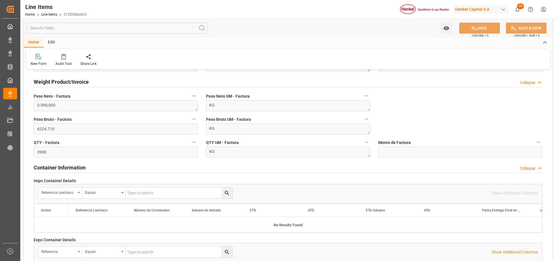
type textarea "AI"
type input "31201600"
type textarea "4G"
click at [415, 151] on input "text" at bounding box center [460, 152] width 164 height 11
type input "12113.08"
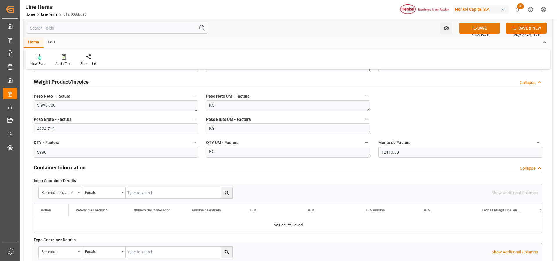
click at [475, 30] on icon at bounding box center [474, 28] width 6 height 6
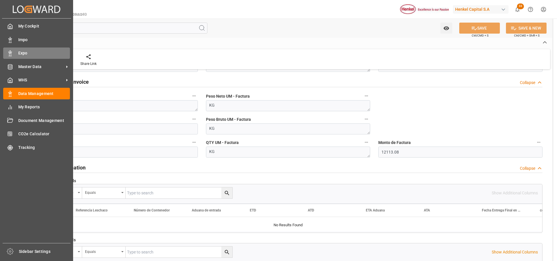
click at [14, 53] on div "Expo Expo" at bounding box center [36, 53] width 67 height 11
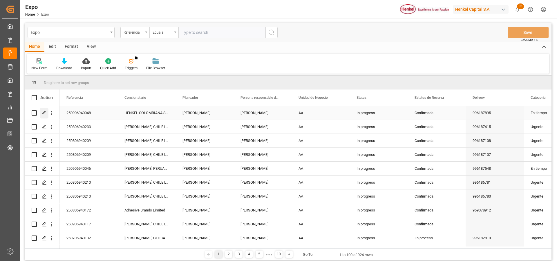
click at [44, 112] on icon "Press SPACE to select this row." at bounding box center [44, 113] width 5 height 5
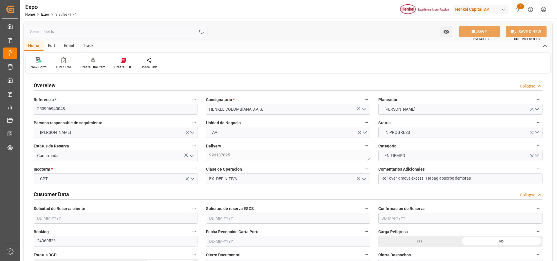
type input "15922"
type input "16760.227"
type input "28"
type input "9937311"
type input "9946855"
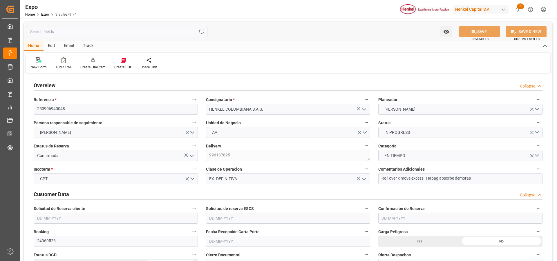
type input "9946855"
type input "MXZLO"
type input "COBUN"
type input "9937311"
type input "[DATE]"
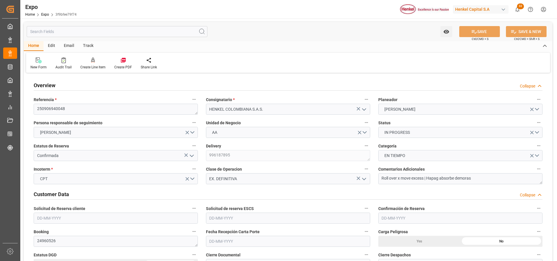
type input "[DATE]"
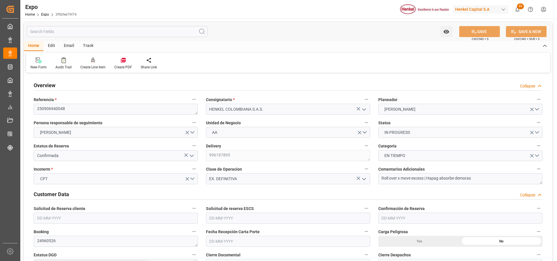
type input "[DATE]"
type input "[DATE] 00:00"
type input "[DATE]"
type input "18-08-2025 22:18"
type input "[DATE]"
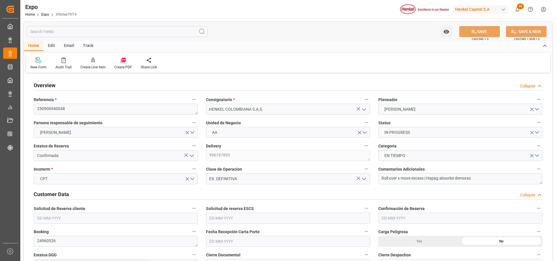
type input "[DATE]"
type input "[DATE] 04:00"
type input "[DATE] 00:00"
type input "[DATE] 15:00"
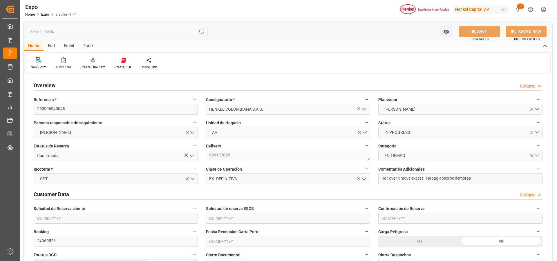
type input "[DATE] 00:00"
type input "25-08-2025 17:48"
type input "[DATE] 11:44"
type input "[DATE] 04:00"
type input "[DATE] 15:00"
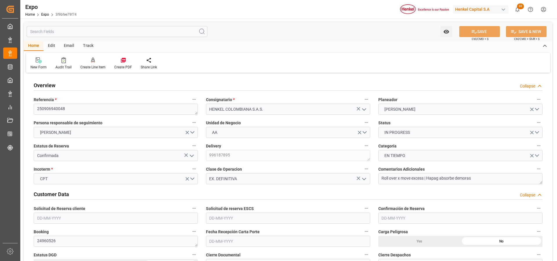
type input "[DATE] 01:10"
click at [93, 64] on div "Create Line Item" at bounding box center [93, 63] width 34 height 13
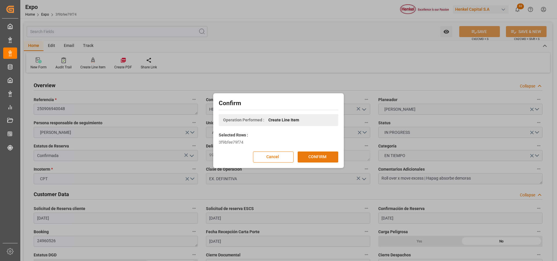
click at [305, 158] on button "CONFIRM" at bounding box center [317, 157] width 41 height 11
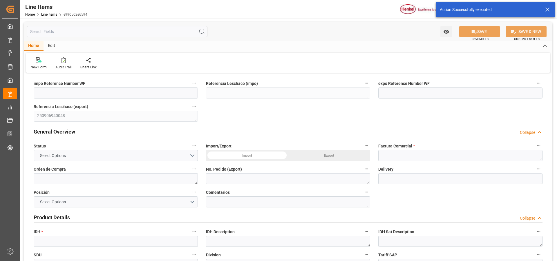
type input "[DATE] 17:53"
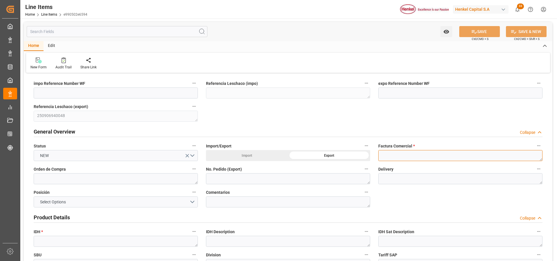
click at [389, 156] on textarea at bounding box center [460, 155] width 164 height 11
paste textarea "9912120992"
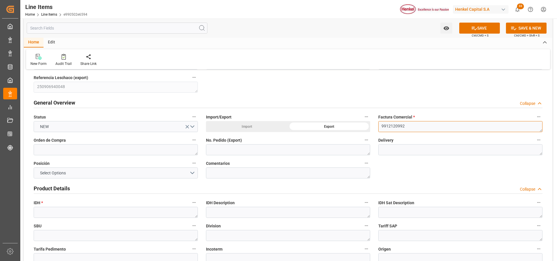
type textarea "9912120992"
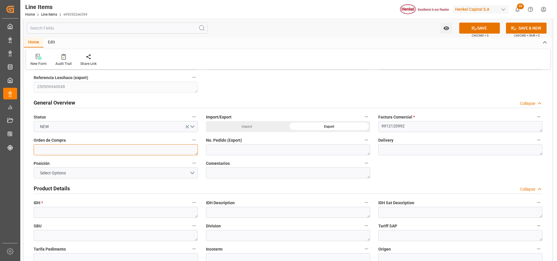
click at [84, 150] on textarea at bounding box center [116, 149] width 164 height 11
paste textarea "4578303259"
type textarea "4578303259"
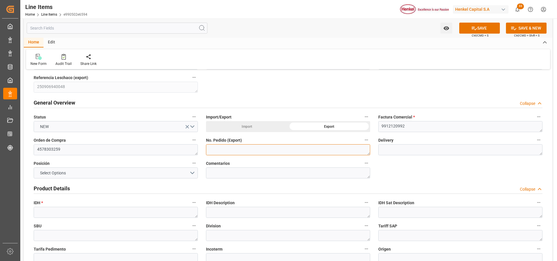
click at [218, 151] on textarea at bounding box center [288, 149] width 164 height 11
paste textarea "4578303259"
type textarea "4578303259"
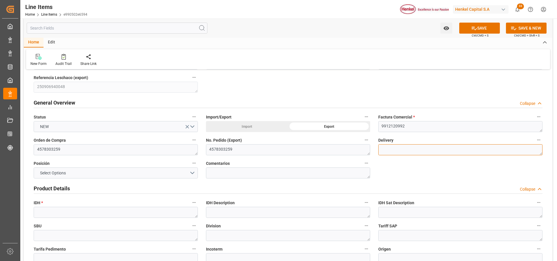
click at [402, 149] on textarea at bounding box center [460, 149] width 164 height 11
paste textarea "996187896"
type textarea "996187896"
click at [192, 173] on button "Select Options" at bounding box center [116, 173] width 164 height 11
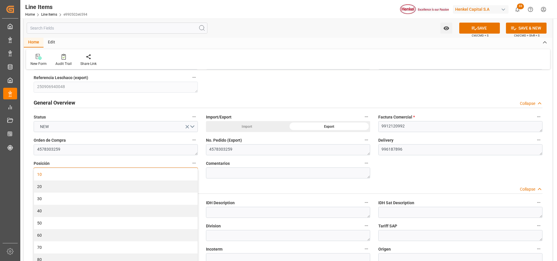
click at [164, 174] on div "10" at bounding box center [116, 174] width 164 height 12
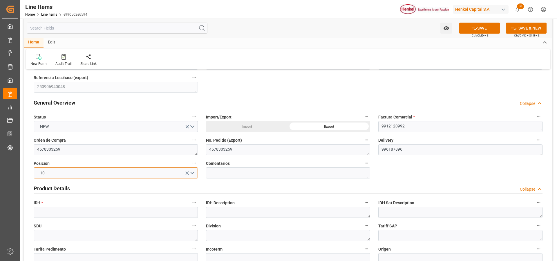
scroll to position [87, 0]
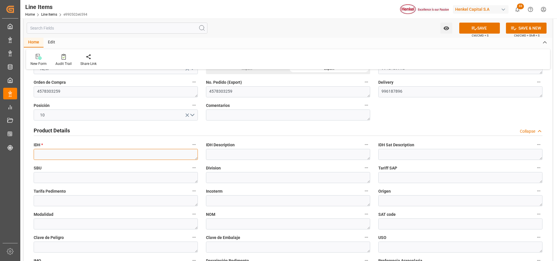
click at [89, 155] on textarea at bounding box center [116, 154] width 164 height 11
paste textarea "1323660"
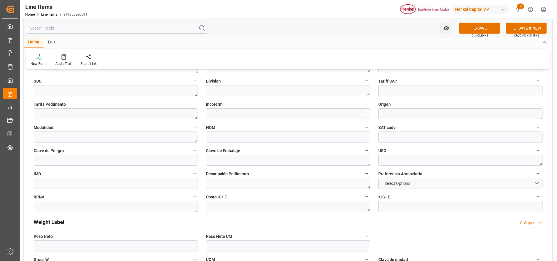
scroll to position [203, 0]
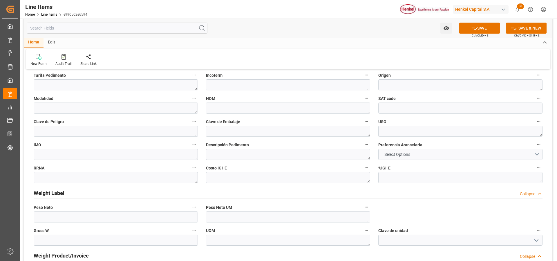
type textarea "1323660"
click at [401, 155] on span "Select Options" at bounding box center [397, 155] width 32 height 6
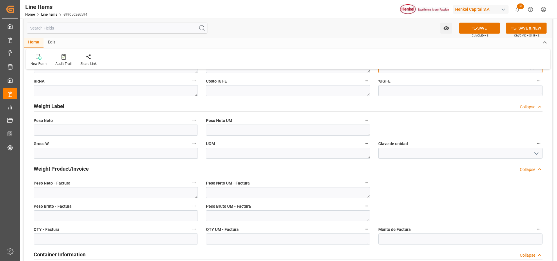
scroll to position [377, 0]
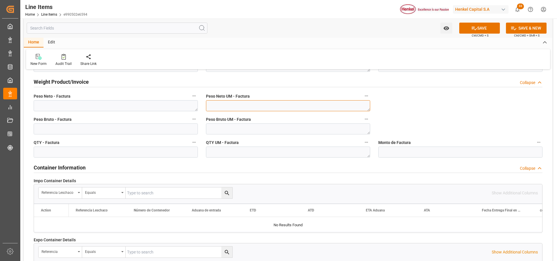
click at [284, 106] on textarea at bounding box center [288, 105] width 164 height 11
type textarea "KG"
click at [281, 130] on textarea "K" at bounding box center [288, 129] width 164 height 11
type textarea "KG"
click at [278, 149] on textarea at bounding box center [288, 152] width 164 height 11
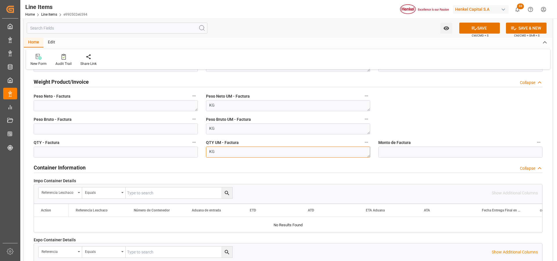
type textarea "KG"
click at [104, 107] on textarea at bounding box center [116, 105] width 164 height 11
paste textarea "10.260,000"
type textarea "10.260,000"
click at [105, 151] on input "text" at bounding box center [116, 152] width 164 height 11
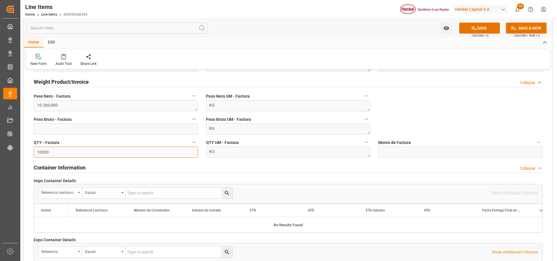
type input "10260"
click at [42, 106] on textarea "10.260,000" at bounding box center [116, 105] width 164 height 11
click at [51, 106] on textarea "10260,000" at bounding box center [116, 105] width 164 height 11
click at [75, 106] on textarea "10260,00" at bounding box center [116, 105] width 164 height 11
type textarea "10260"
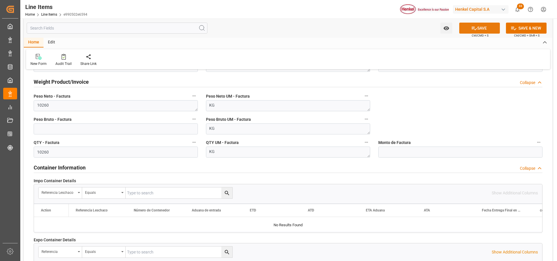
click at [477, 30] on button "SAVE" at bounding box center [479, 28] width 41 height 11
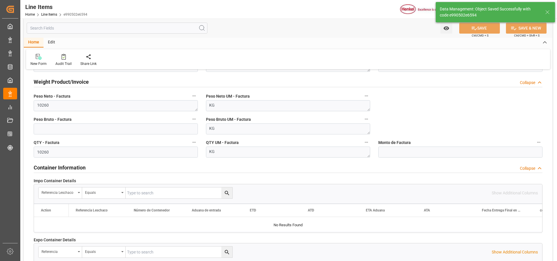
type textarea "TECHNOMELT 2628 BX17KG"
type textarea "AI"
type input "31201600"
type textarea "4G"
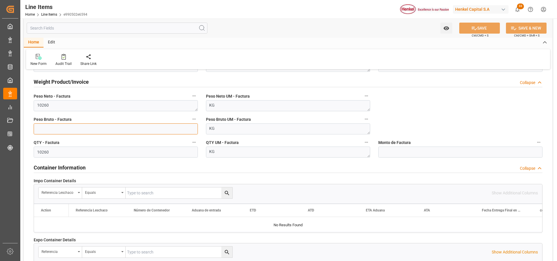
click at [154, 129] on input "text" at bounding box center [116, 129] width 164 height 11
type input "10863.517"
click at [471, 31] on icon at bounding box center [474, 28] width 6 height 6
click at [406, 151] on input "text" at bounding box center [460, 152] width 164 height 11
type input "31147.87"
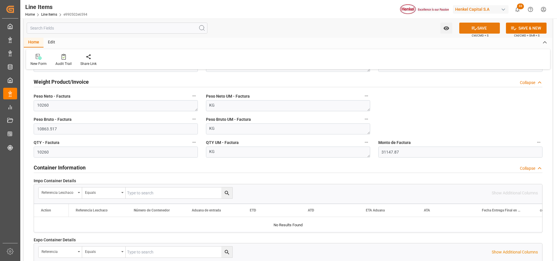
click at [477, 28] on button "SAVE" at bounding box center [479, 28] width 41 height 11
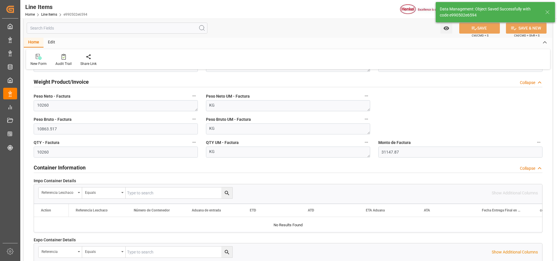
scroll to position [319, 0]
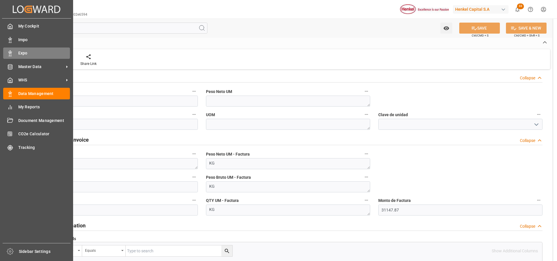
click at [12, 53] on icon at bounding box center [10, 53] width 6 height 6
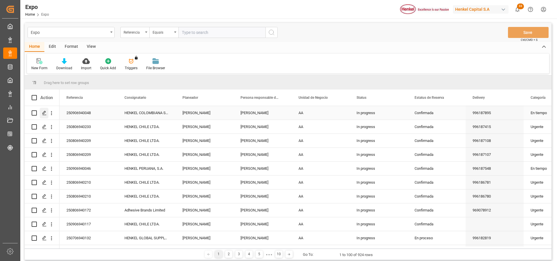
click at [46, 114] on icon "Press SPACE to select this row." at bounding box center [44, 113] width 5 height 5
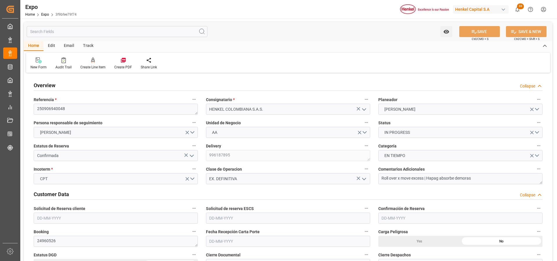
type input "15922"
type input "16760.227"
type input "28"
type input "9937311"
type input "9946855"
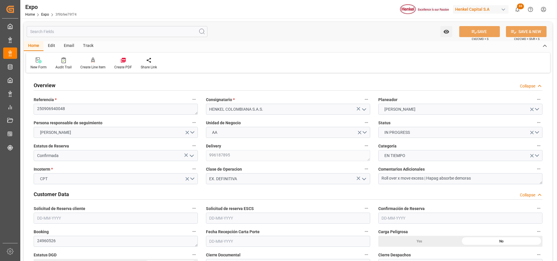
type input "9946855"
type input "MXZLO"
type input "COBUN"
type input "9937311"
type input "[DATE]"
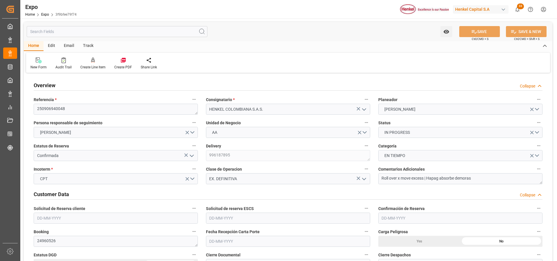
type input "[DATE]"
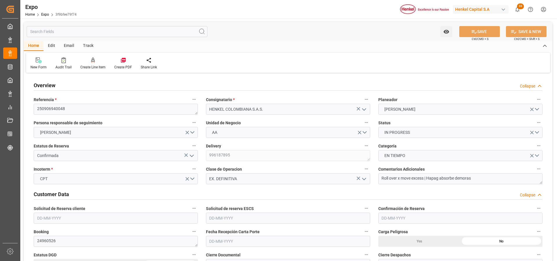
type input "[DATE]"
type input "[DATE] 00:00"
type input "[DATE]"
type input "[DATE] 22:18"
type input "[DATE]"
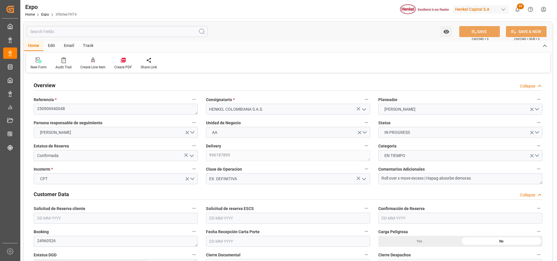
type input "[DATE]"
type input "[DATE] 04:00"
type input "[DATE] 00:00"
type input "[DATE] 15:00"
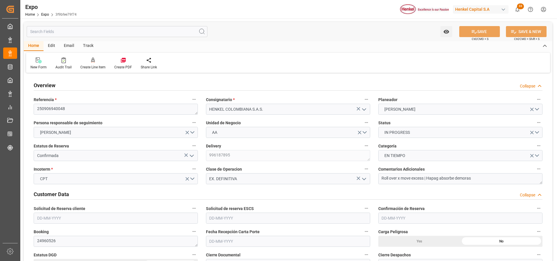
type input "[DATE] 00:00"
type input "[DATE] 17:48"
type input "[DATE] 11:44"
type input "[DATE] 04:00"
type input "[DATE] 15:00"
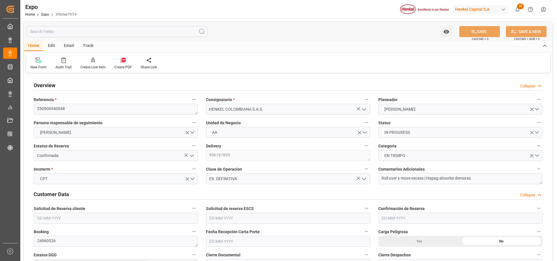
type input "[DATE] 01:10"
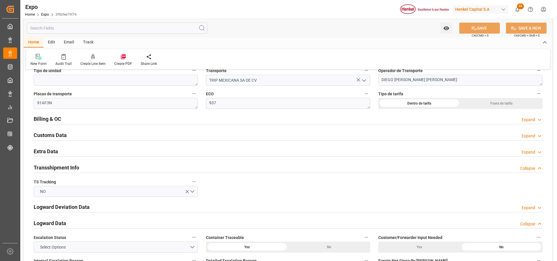
scroll to position [1015, 0]
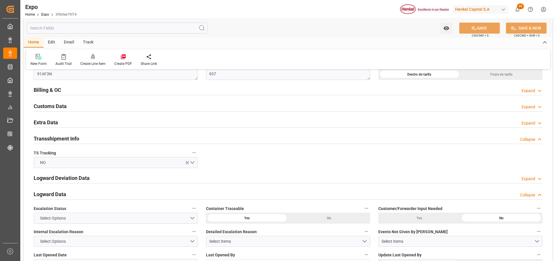
click at [532, 90] on div "Expand" at bounding box center [528, 91] width 14 height 6
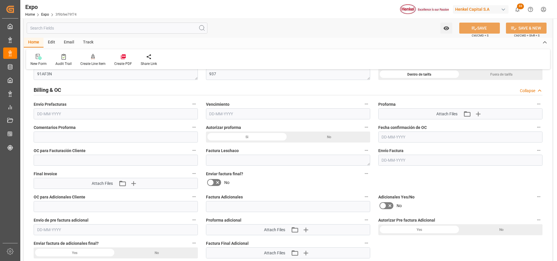
click at [532, 90] on div "Collapse" at bounding box center [527, 91] width 15 height 6
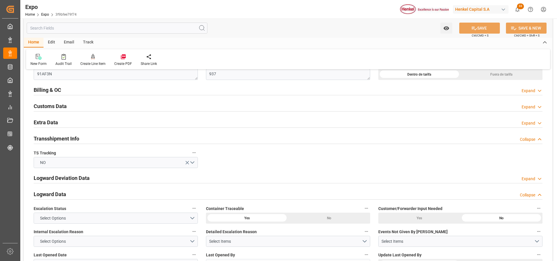
click at [532, 121] on div "Expand" at bounding box center [528, 123] width 14 height 6
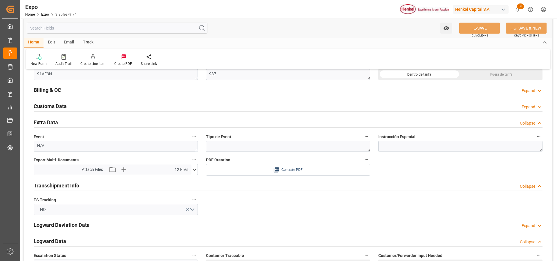
click at [194, 167] on icon at bounding box center [194, 170] width 6 height 6
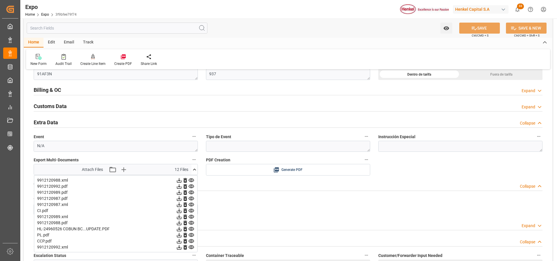
scroll to position [1044, 0]
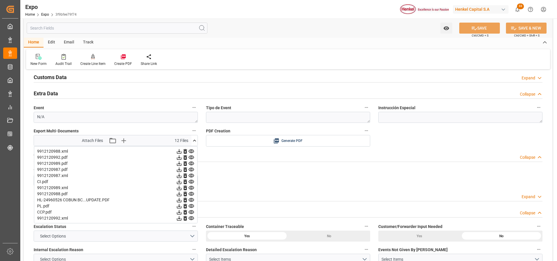
click at [195, 143] on icon at bounding box center [194, 141] width 6 height 6
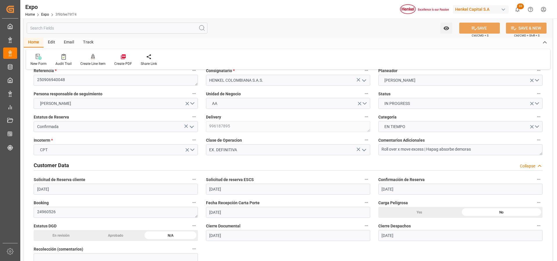
scroll to position [0, 0]
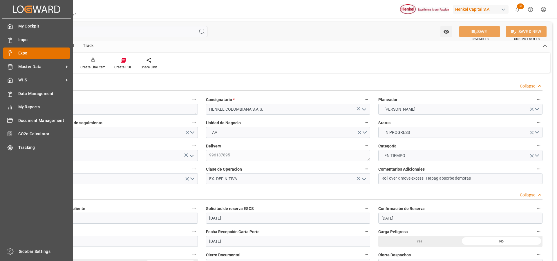
click at [12, 52] on icon at bounding box center [10, 53] width 6 height 6
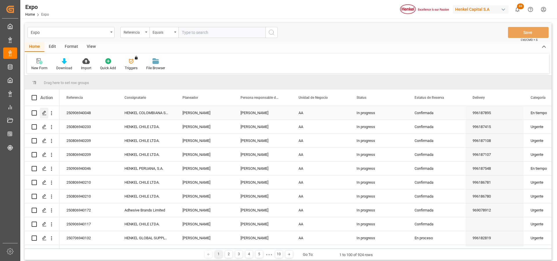
click at [44, 113] on icon "Press SPACE to select this row." at bounding box center [44, 113] width 5 height 5
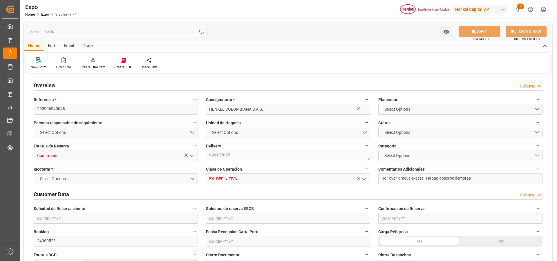
type input "15922"
type input "16760.227"
type input "28"
type input "9937311"
type input "9946855"
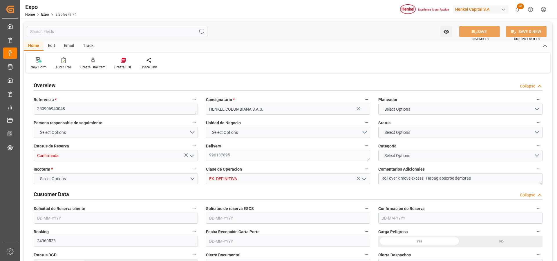
type input "9946855"
type input "MXZLO"
type input "COBUN"
type input "9937311"
type input "[DATE]"
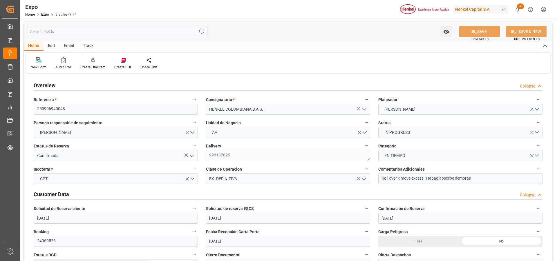
type input "[DATE]"
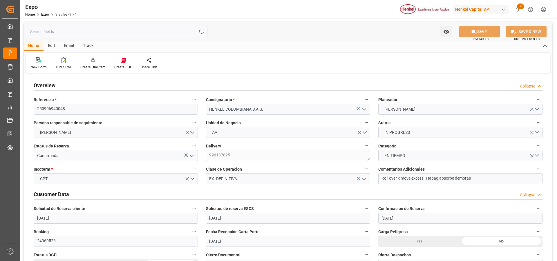
type input "[DATE]"
type input "[DATE] 00:00"
type input "[DATE]"
type input "[DATE] 22:18"
type input "[DATE]"
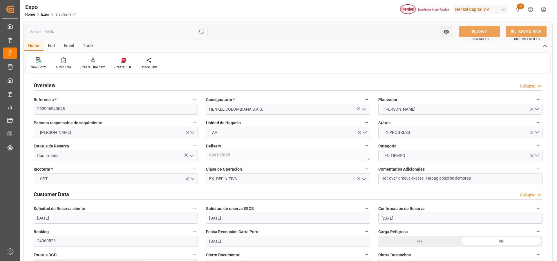
type input "[DATE]"
type input "[DATE] 04:00"
type input "[DATE] 00:00"
type input "[DATE] 15:00"
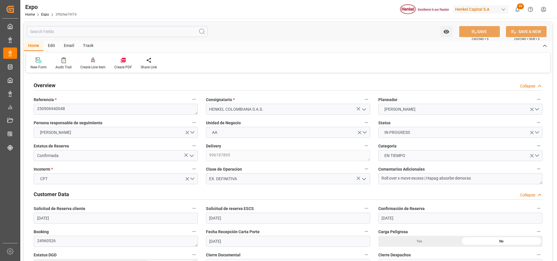
type input "[DATE] 00:00"
type input "[DATE] 17:48"
type input "[DATE] 11:44"
type input "[DATE] 04:00"
type input "[DATE] 15:00"
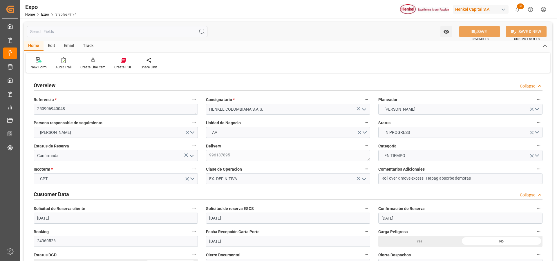
type input "[DATE] 01:10"
